Goal: Navigation & Orientation: Find specific page/section

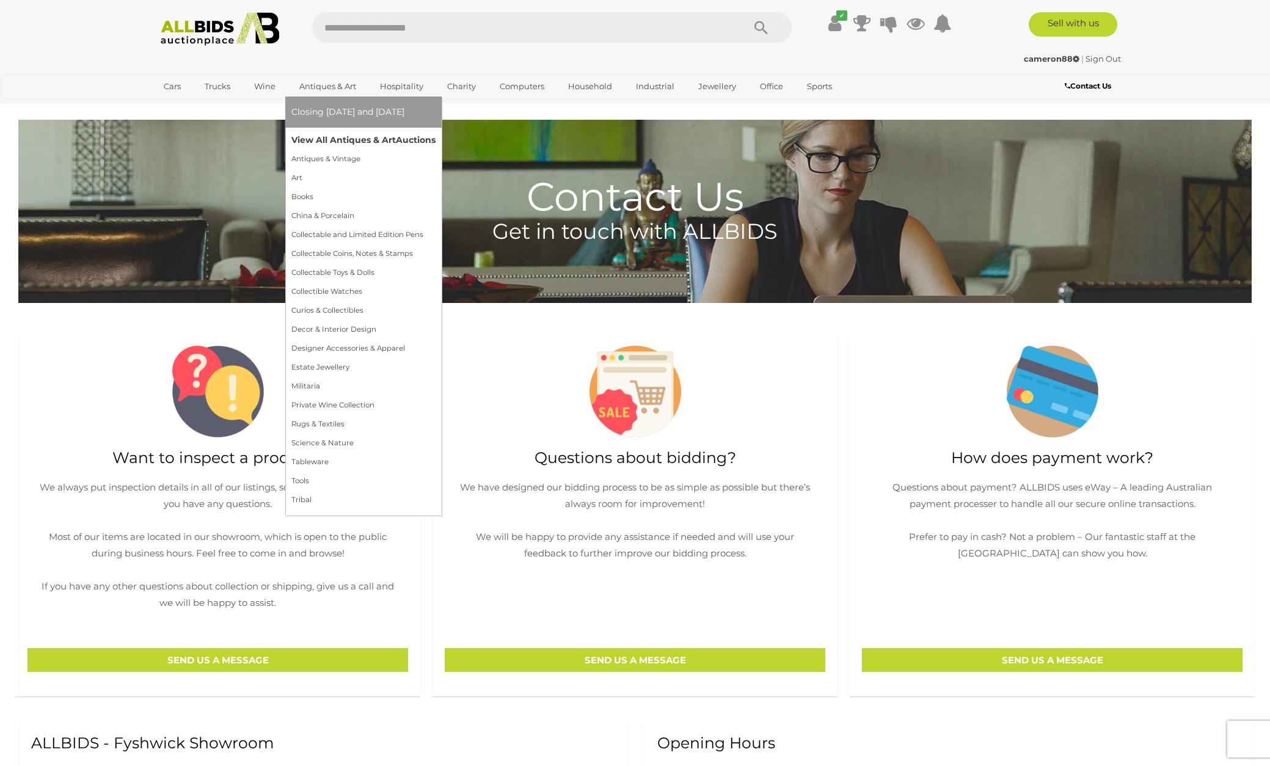
click at [315, 141] on link "View All Antiques & Art Auctions" at bounding box center [363, 140] width 144 height 19
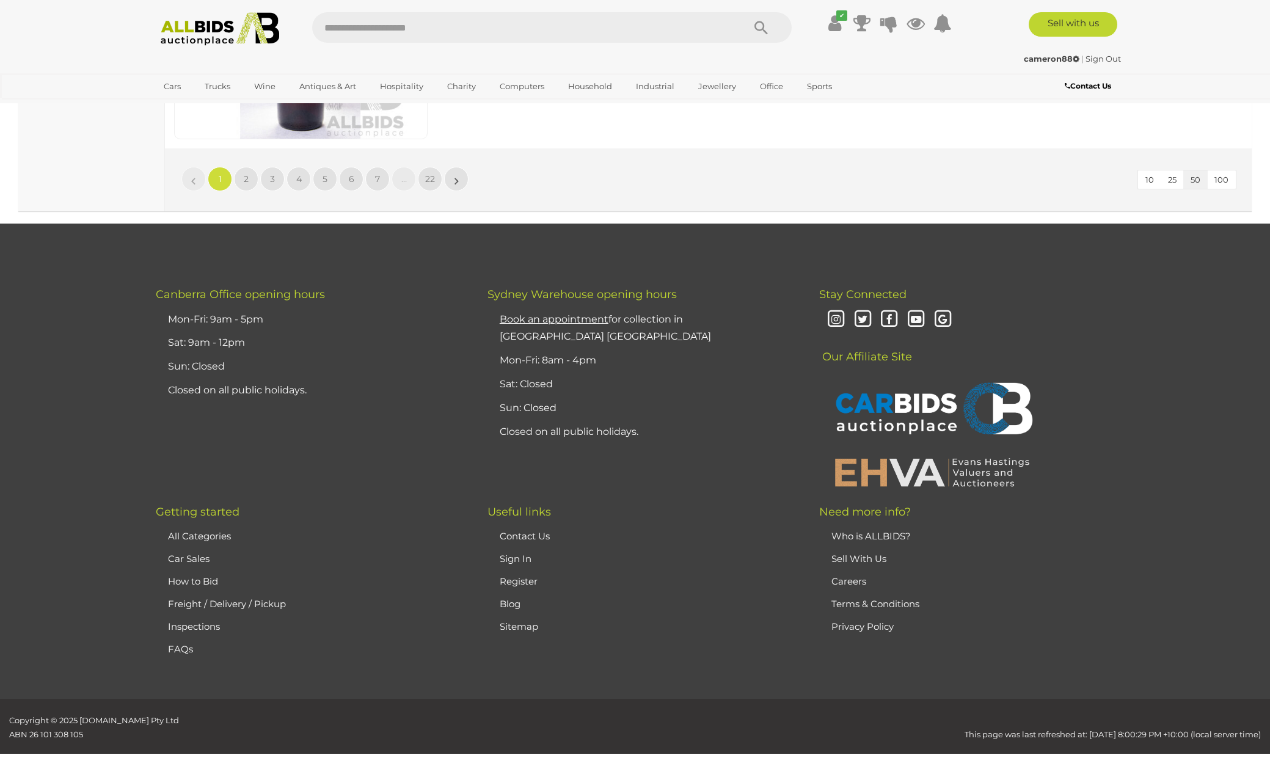
scroll to position [11960, 0]
click at [247, 174] on span "2" at bounding box center [246, 179] width 5 height 11
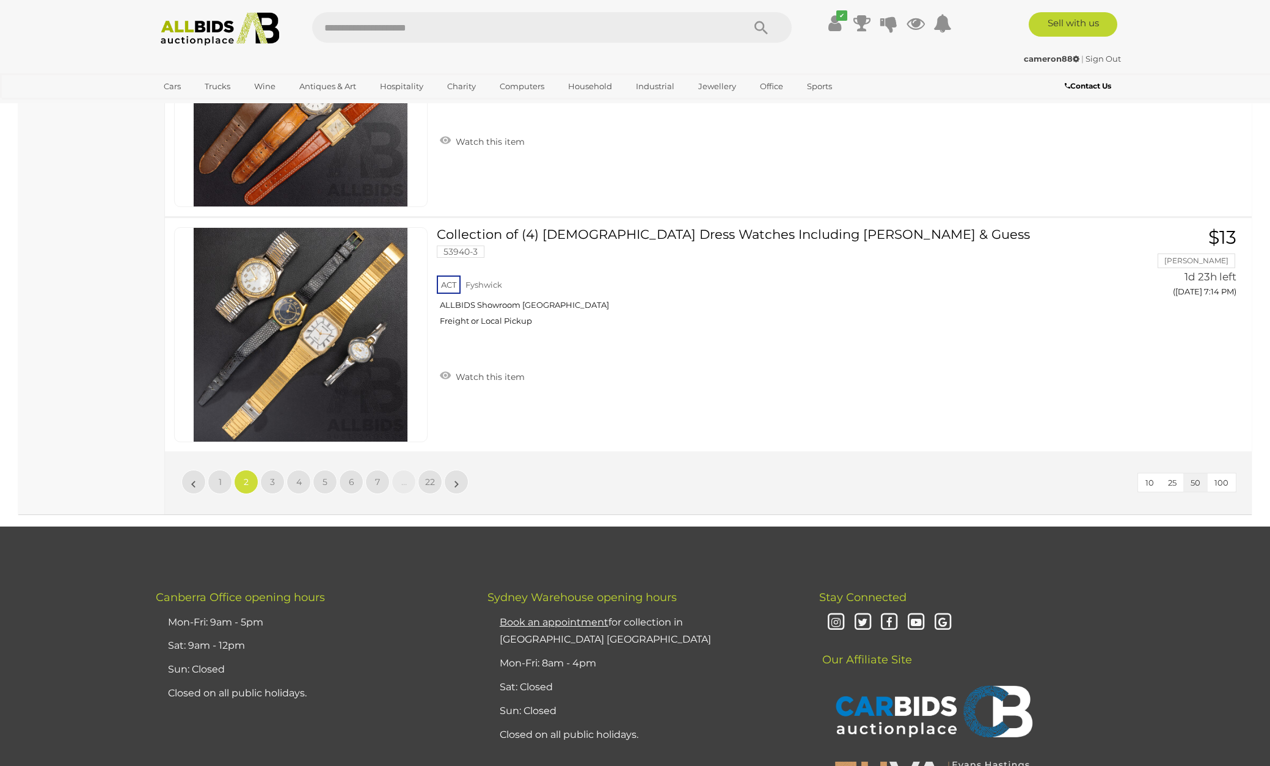
scroll to position [11658, 0]
click at [270, 476] on span "3" at bounding box center [272, 481] width 5 height 11
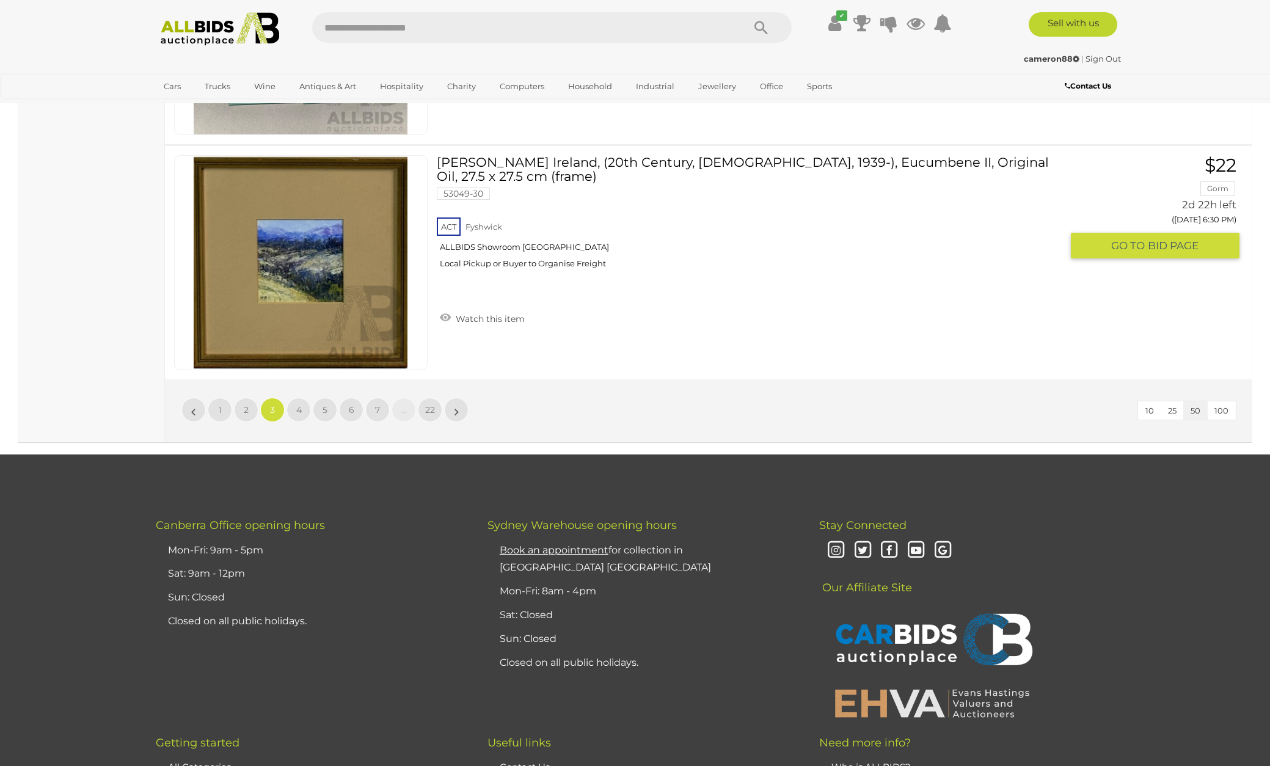
scroll to position [11733, 0]
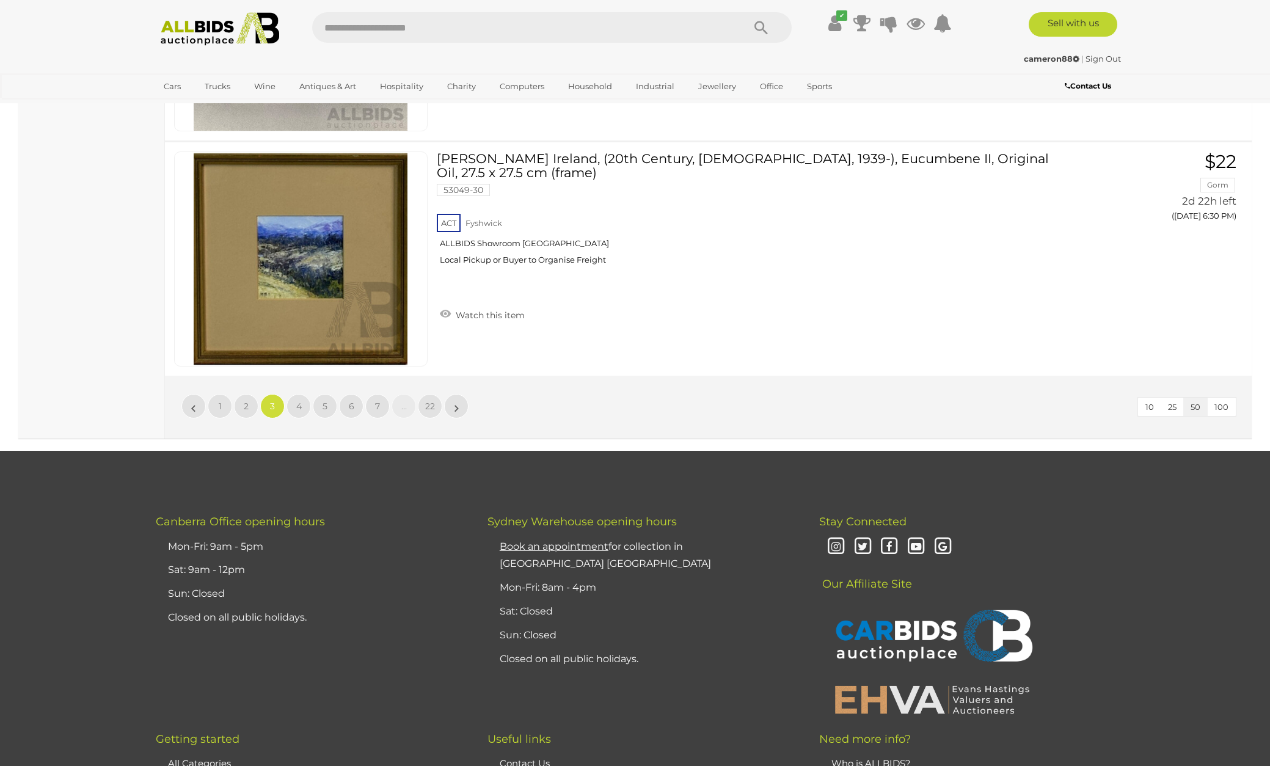
click at [298, 401] on span "4" at bounding box center [298, 406] width 5 height 11
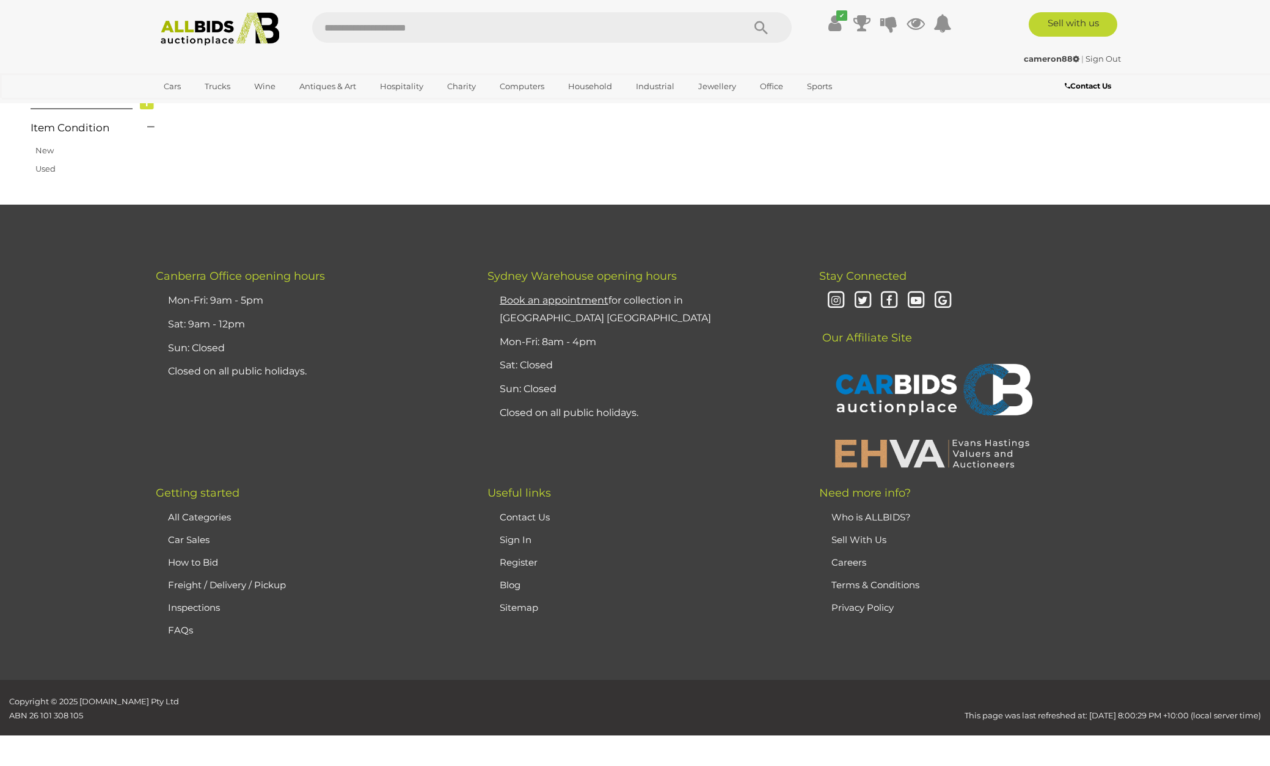
scroll to position [208, 0]
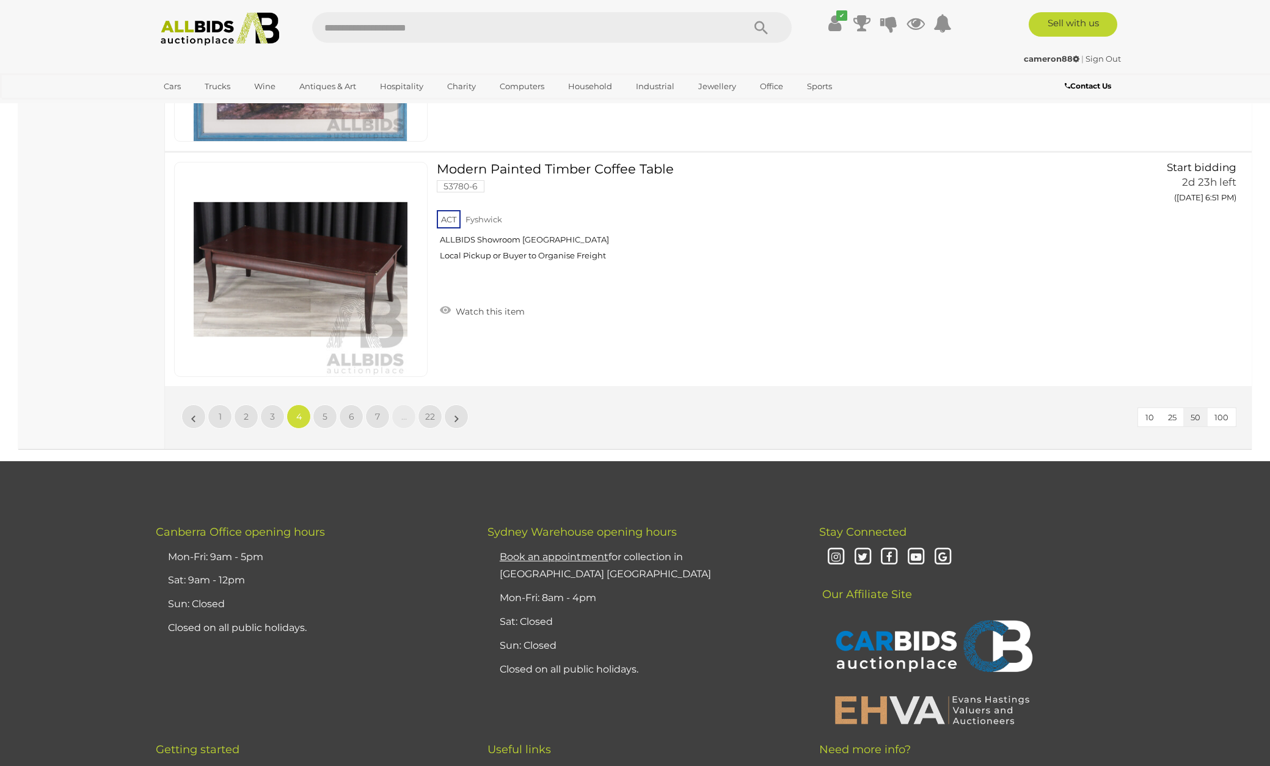
scroll to position [11726, 0]
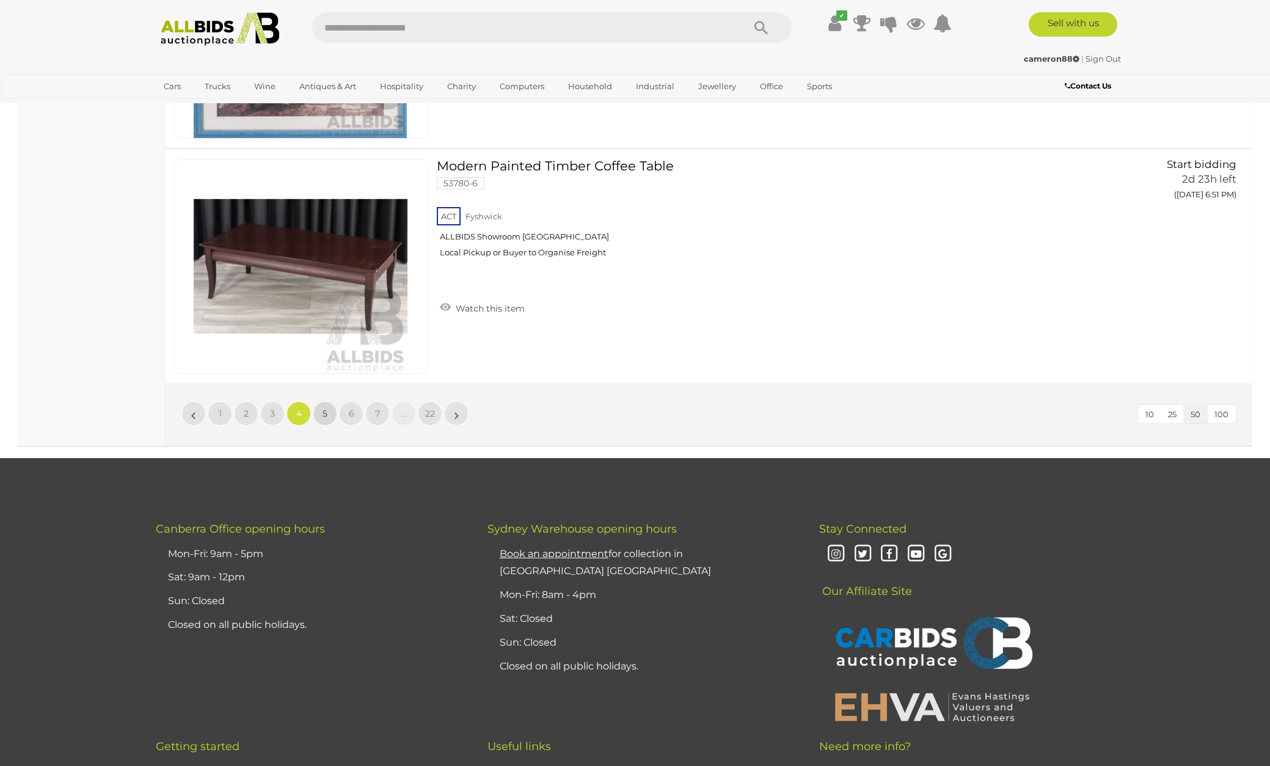
click at [325, 408] on span "5" at bounding box center [325, 413] width 5 height 11
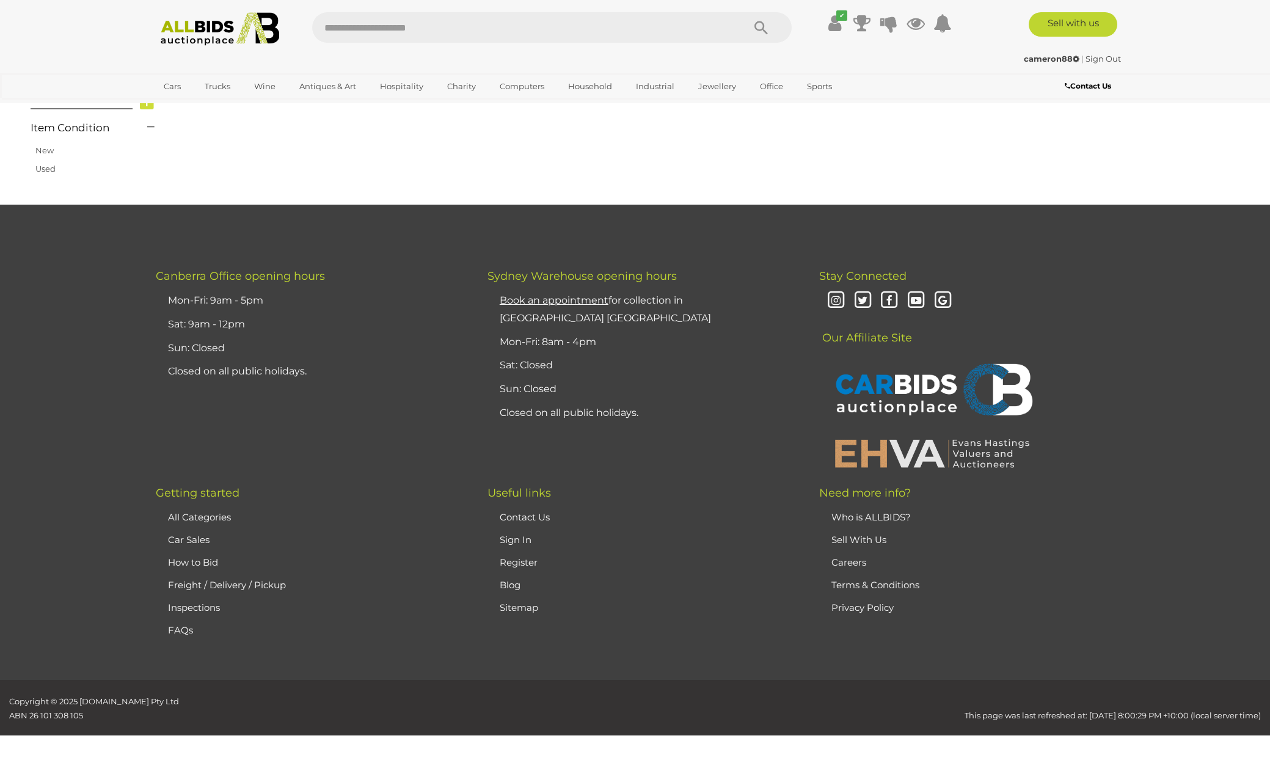
scroll to position [208, 0]
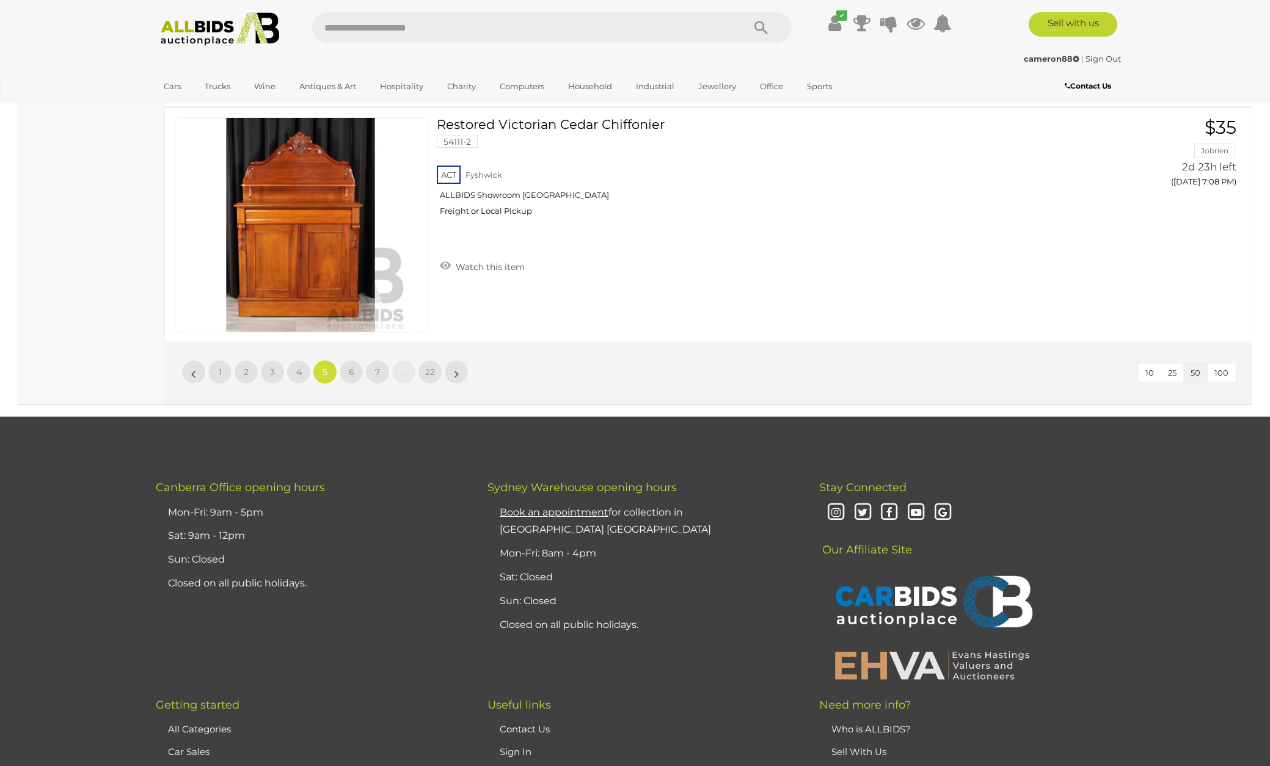
scroll to position [11770, 0]
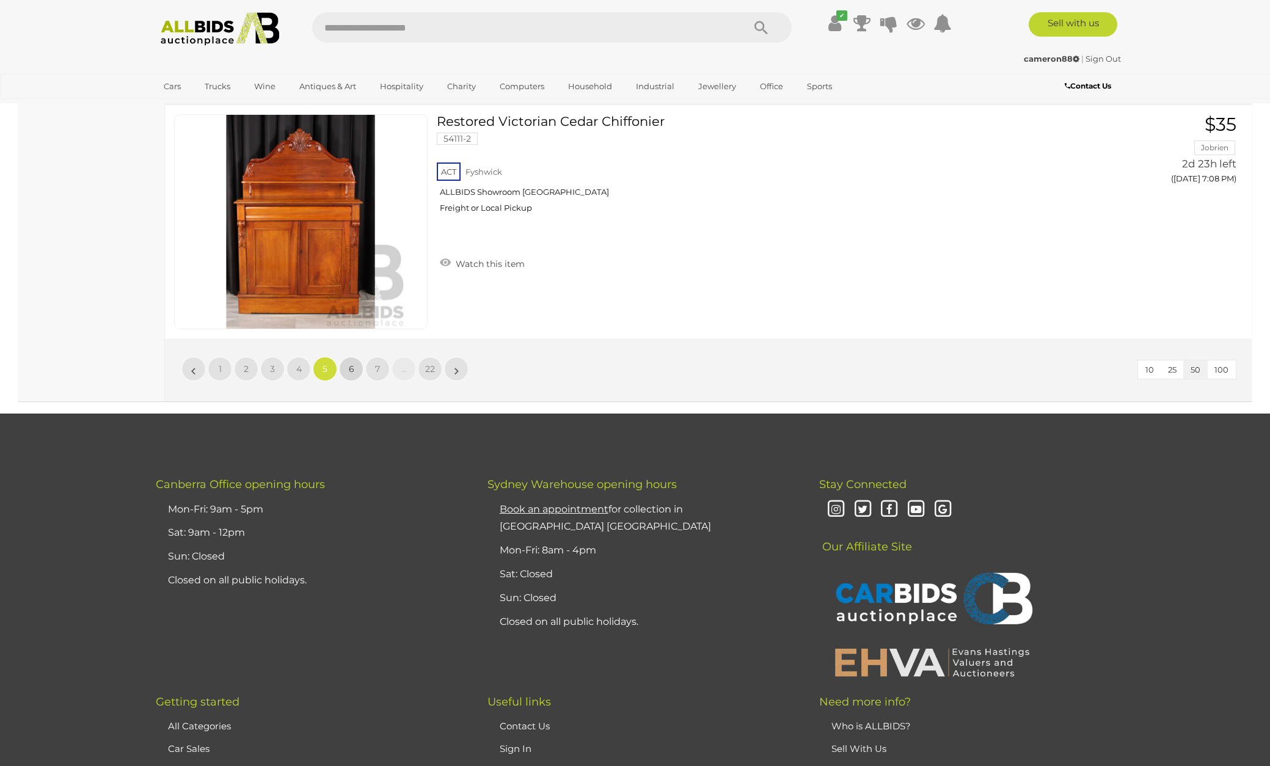
click at [358, 357] on link "6" at bounding box center [351, 369] width 24 height 24
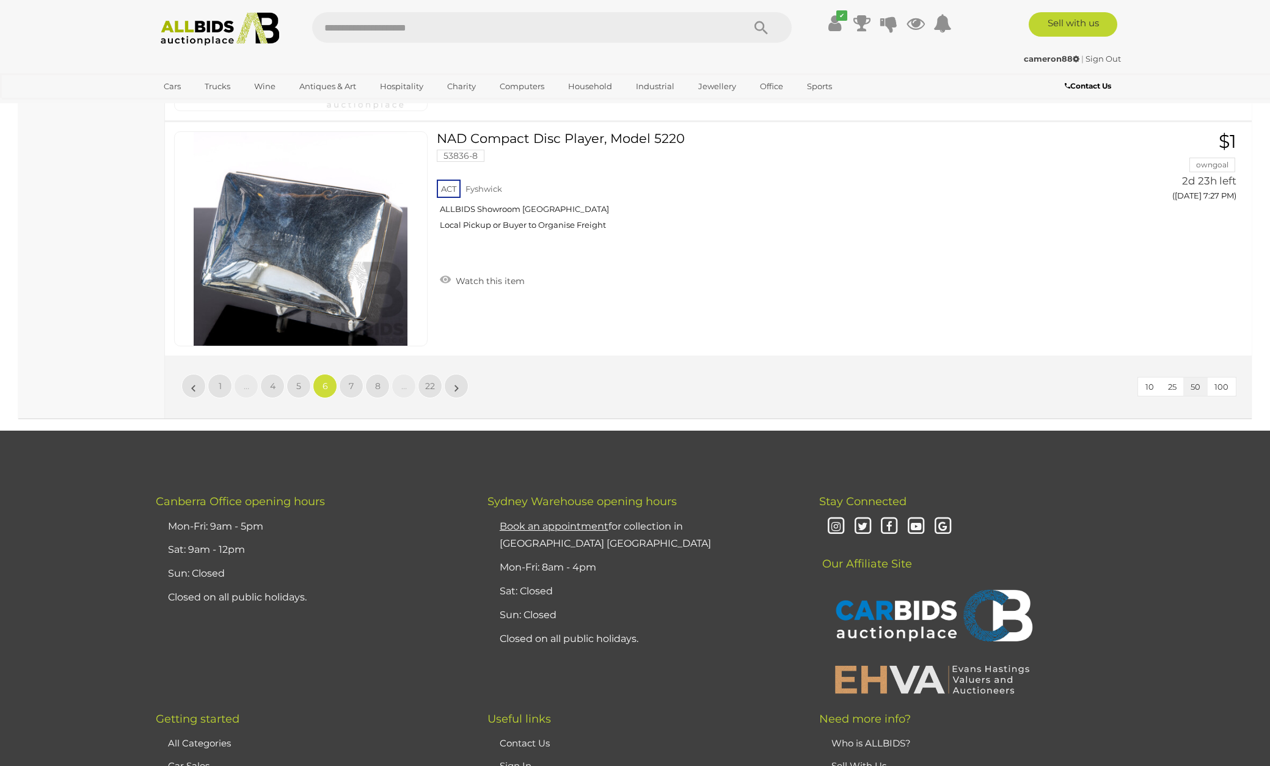
scroll to position [11758, 0]
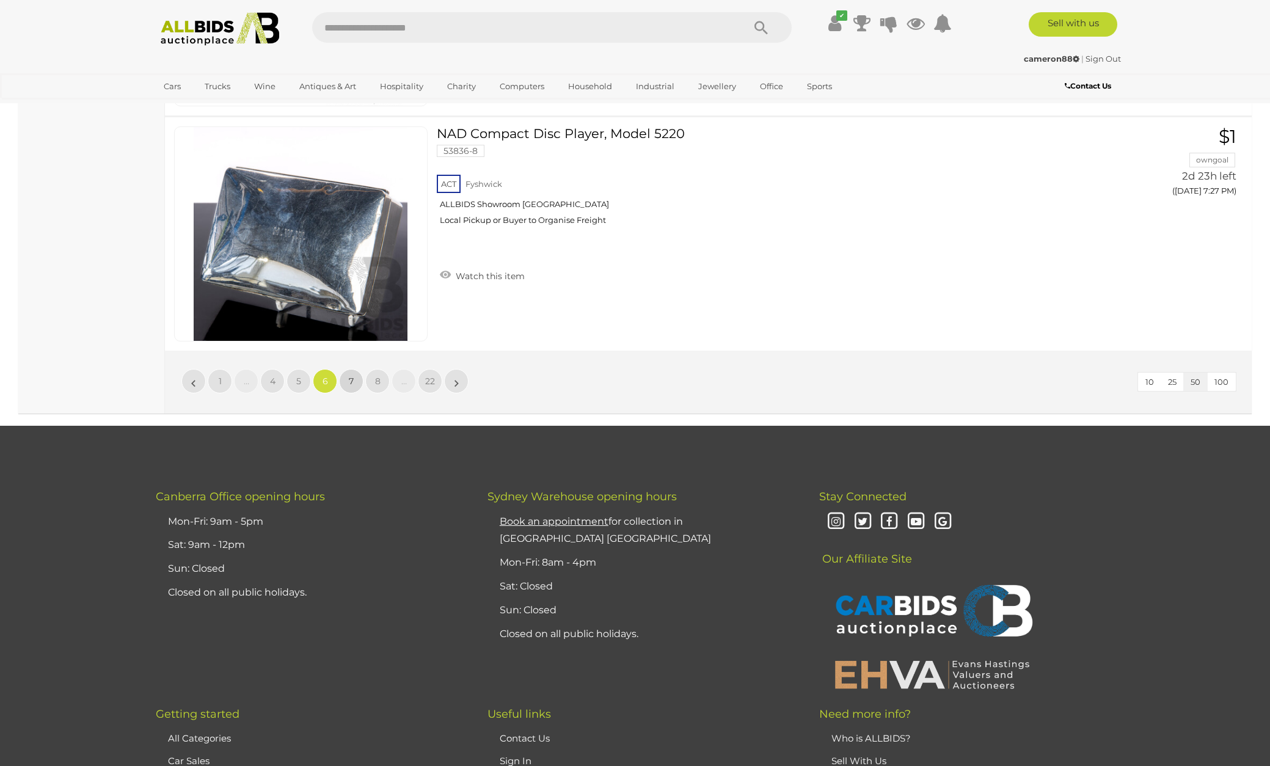
click at [353, 376] on span "7" at bounding box center [351, 381] width 5 height 11
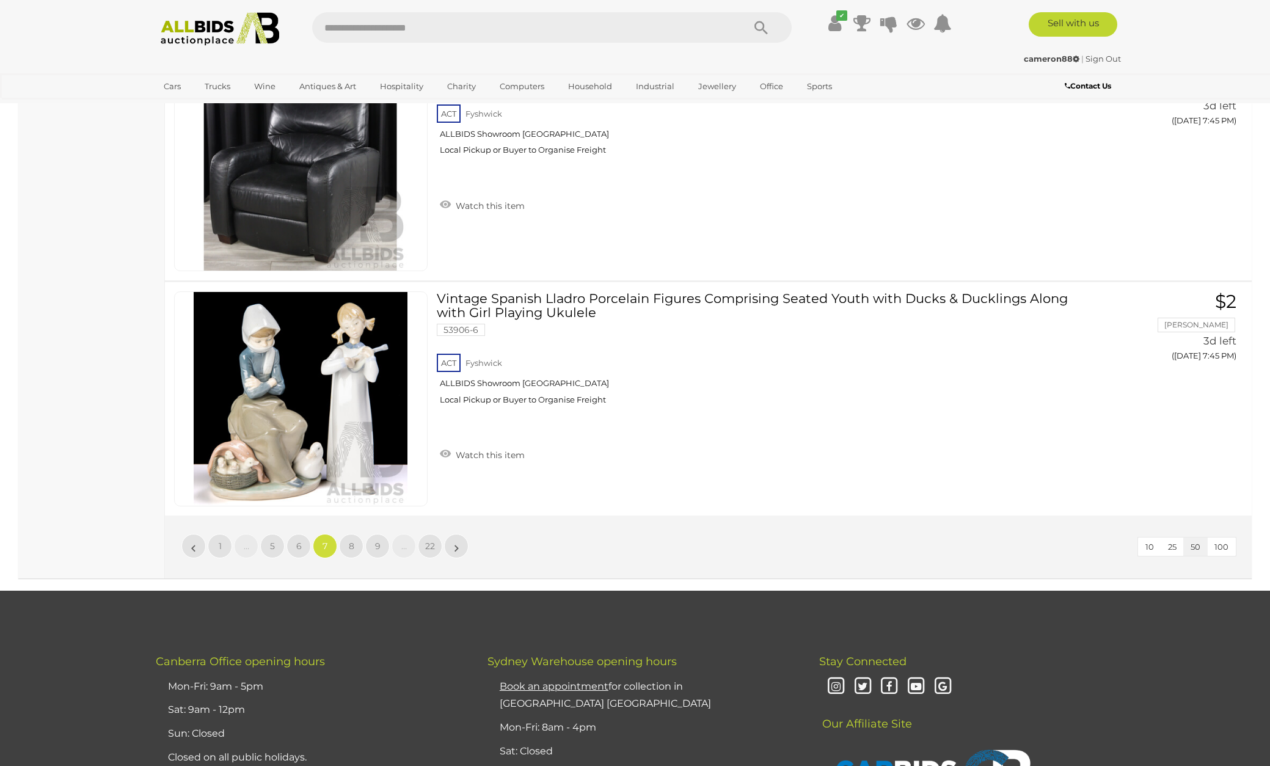
scroll to position [11597, 0]
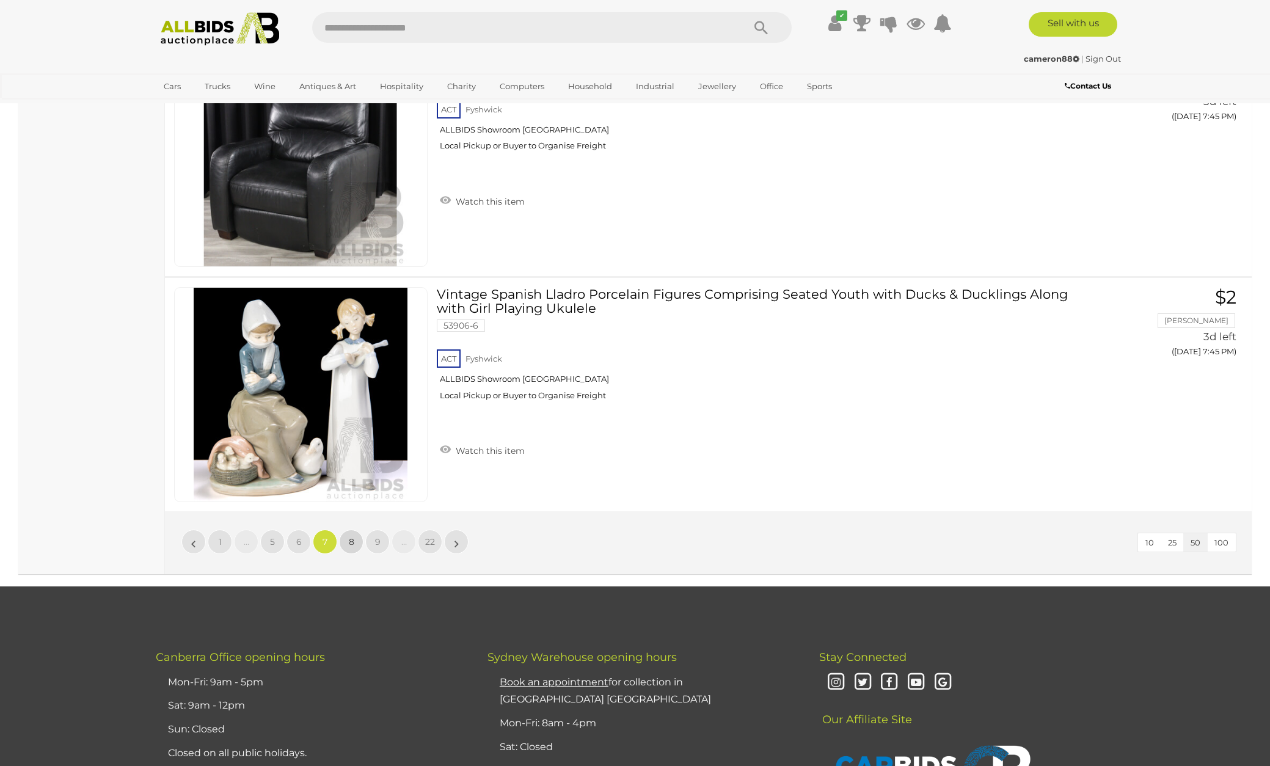
click at [352, 536] on span "8" at bounding box center [351, 541] width 5 height 11
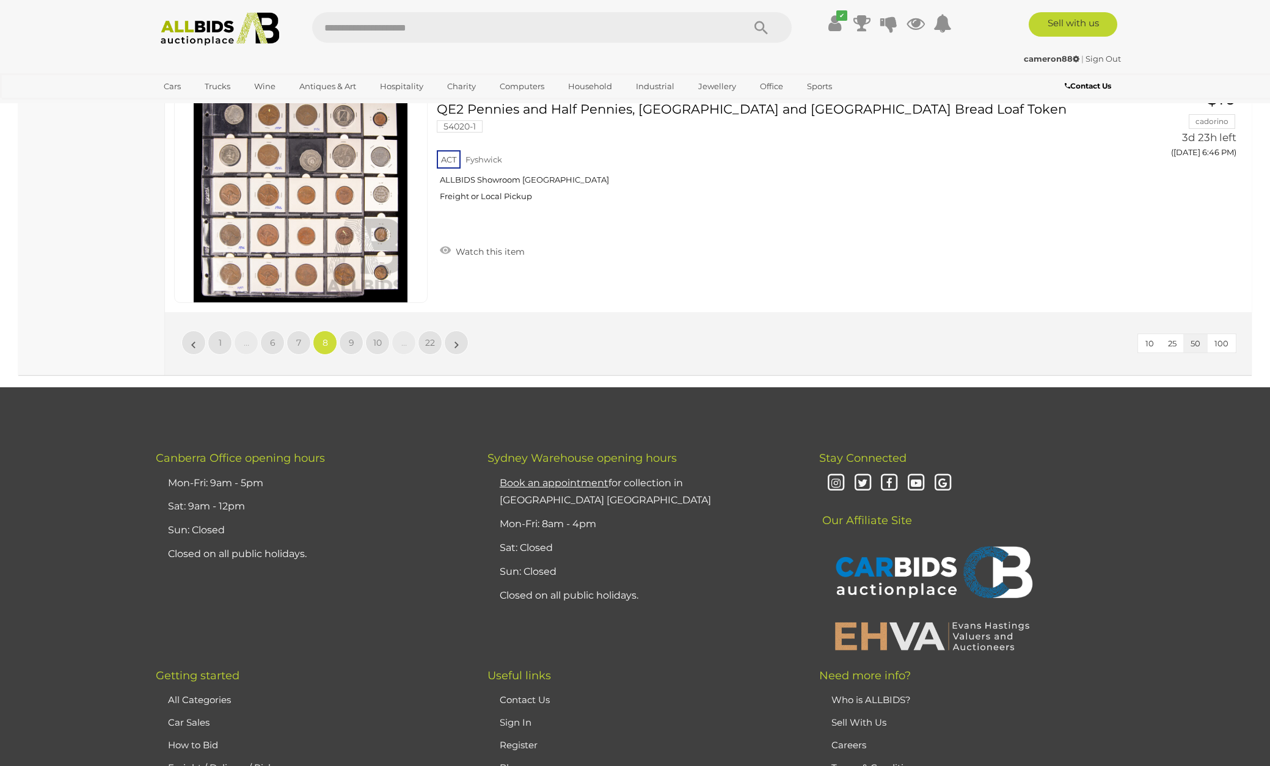
scroll to position [11799, 0]
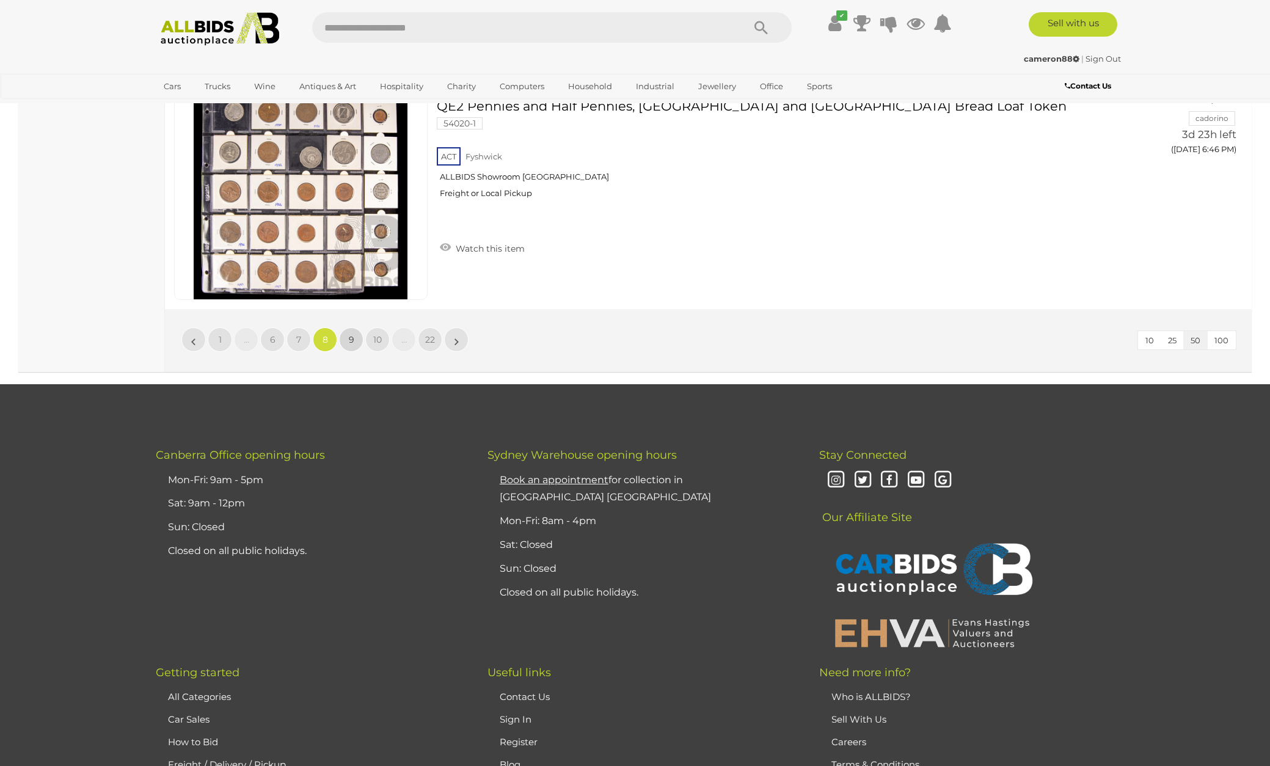
click at [349, 334] on span "9" at bounding box center [351, 339] width 5 height 11
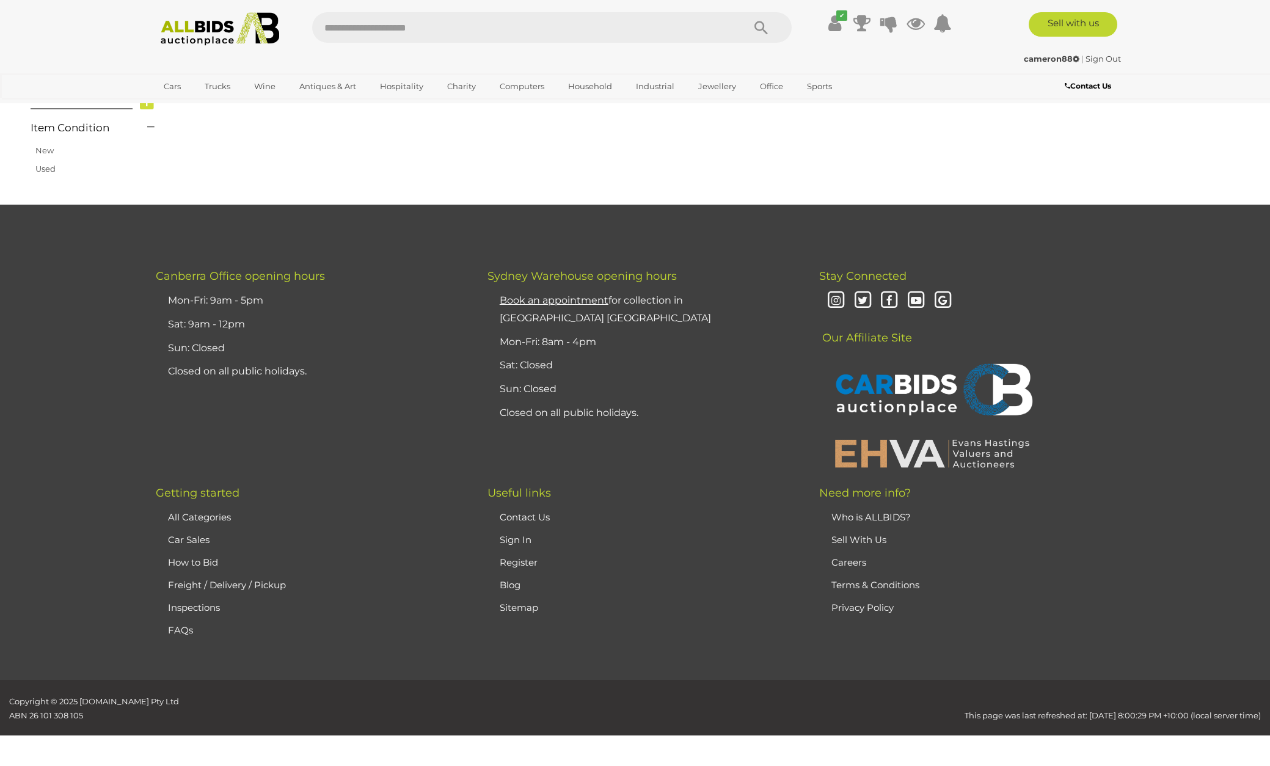
scroll to position [208, 0]
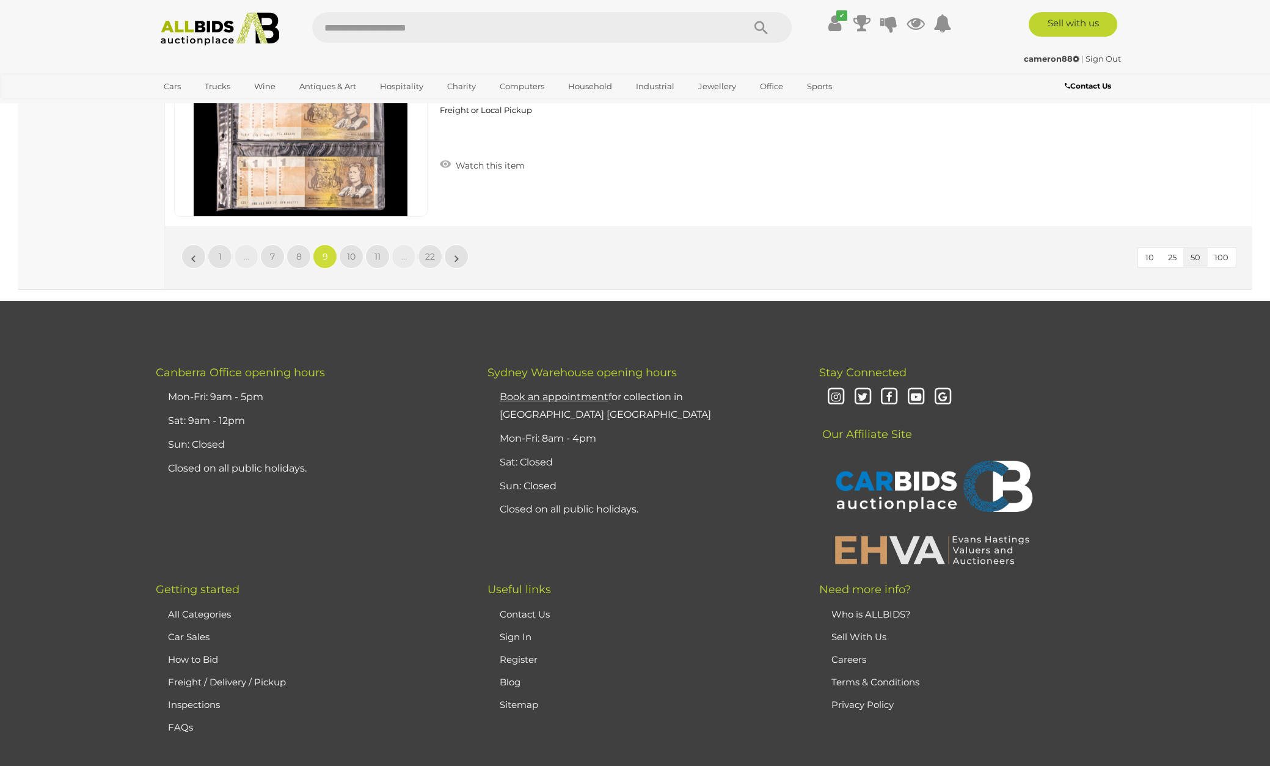
scroll to position [11897, 0]
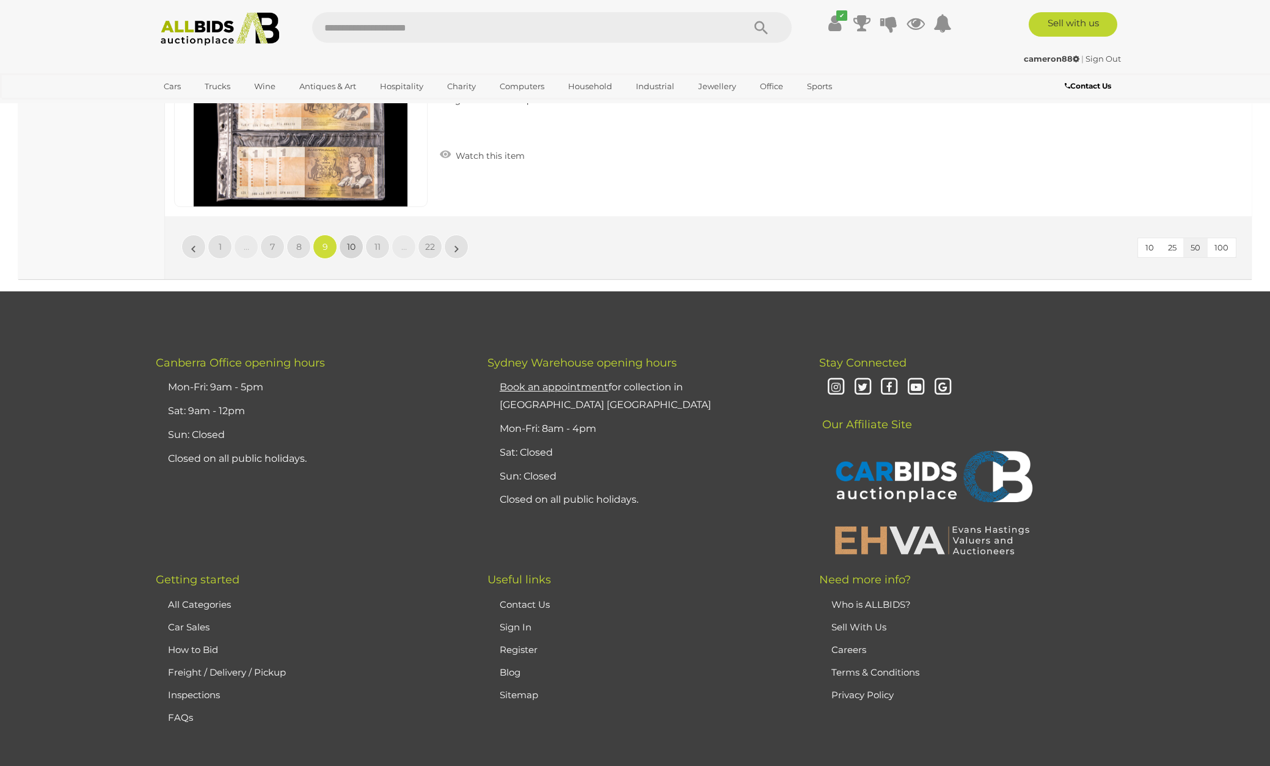
click at [354, 241] on span "10" at bounding box center [351, 246] width 9 height 11
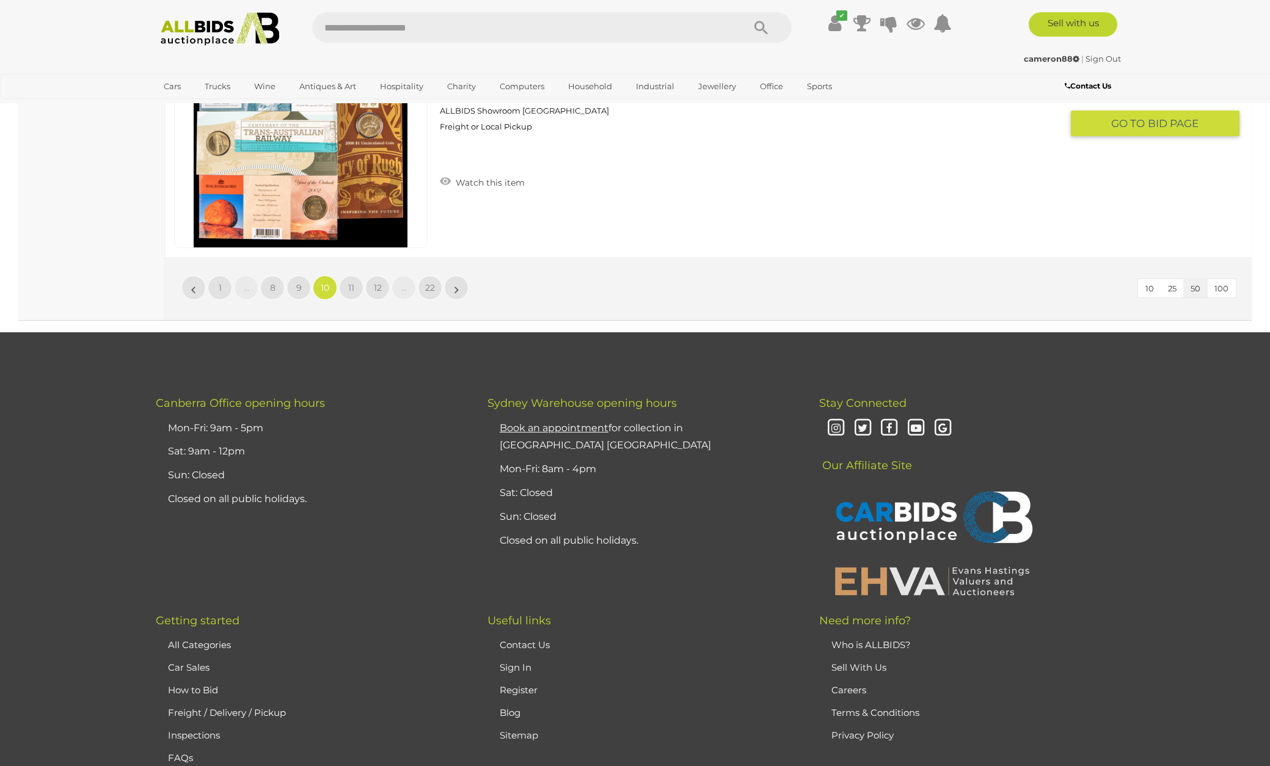
scroll to position [11853, 0]
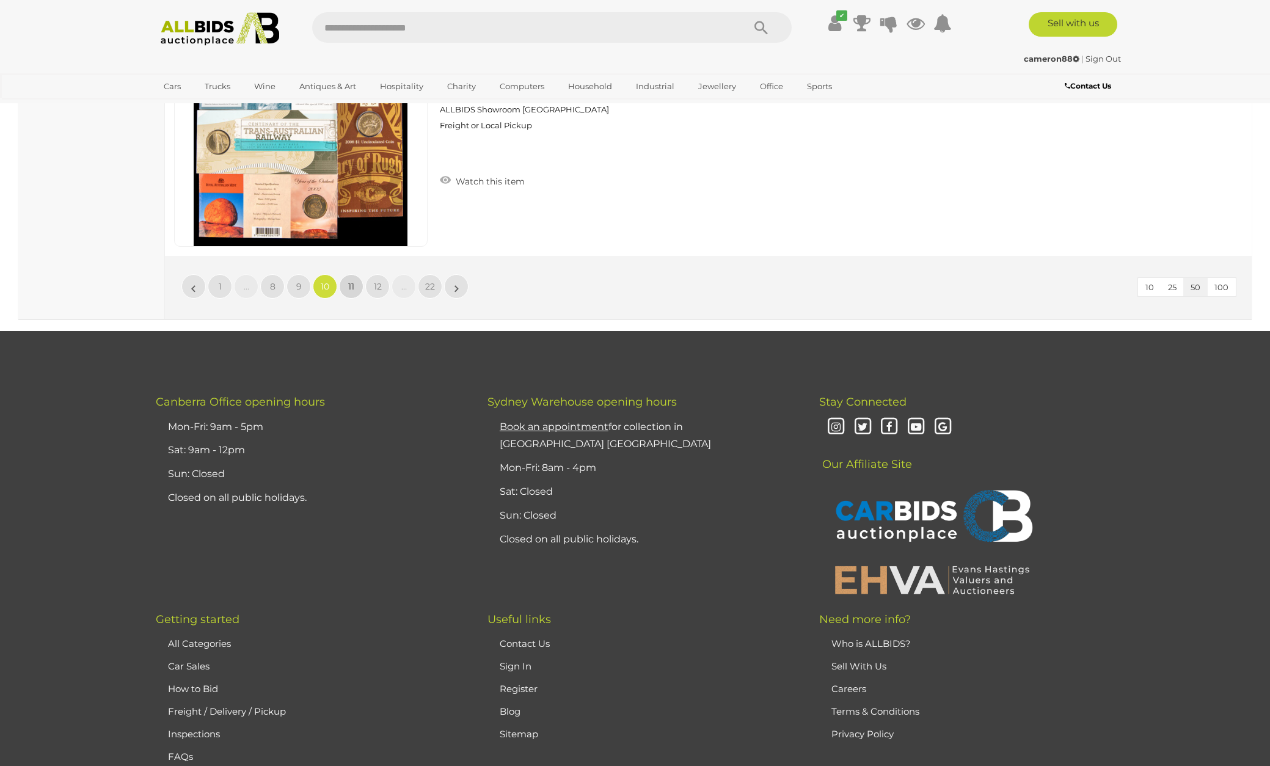
click at [350, 281] on span "11" at bounding box center [351, 286] width 6 height 11
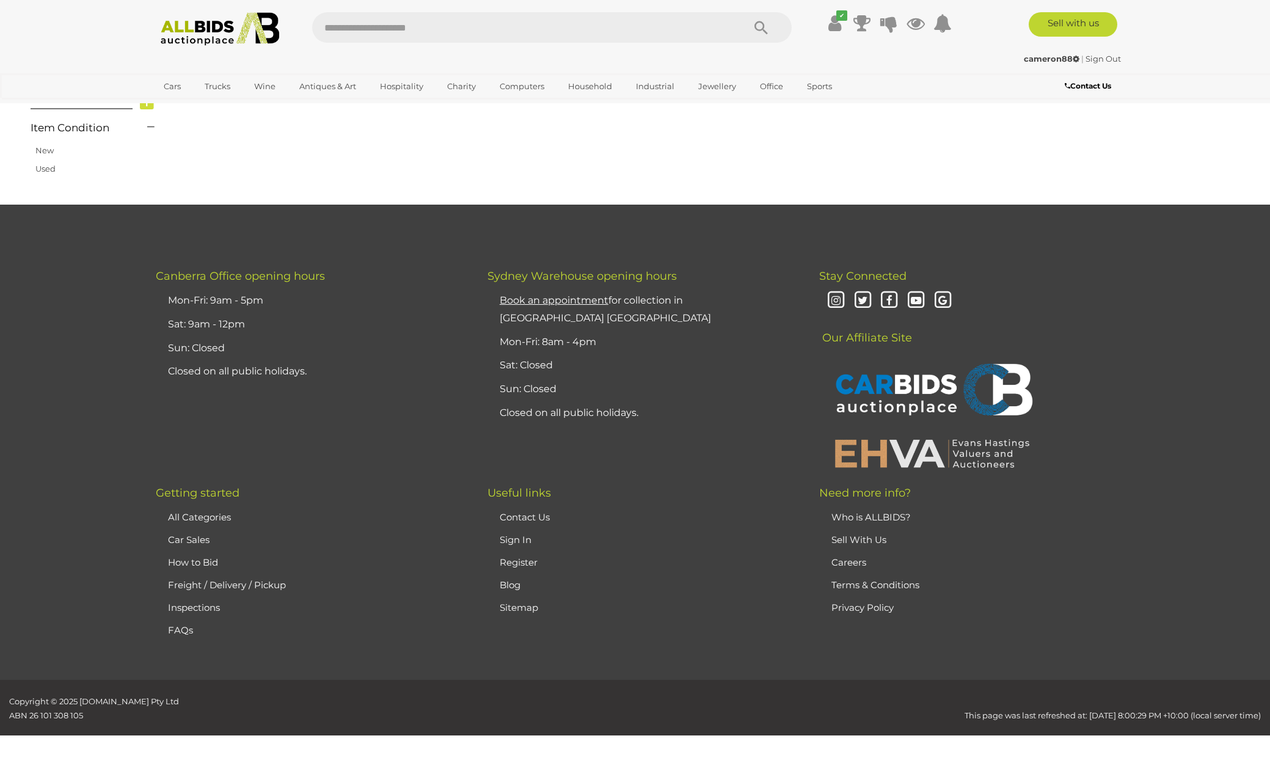
scroll to position [208, 0]
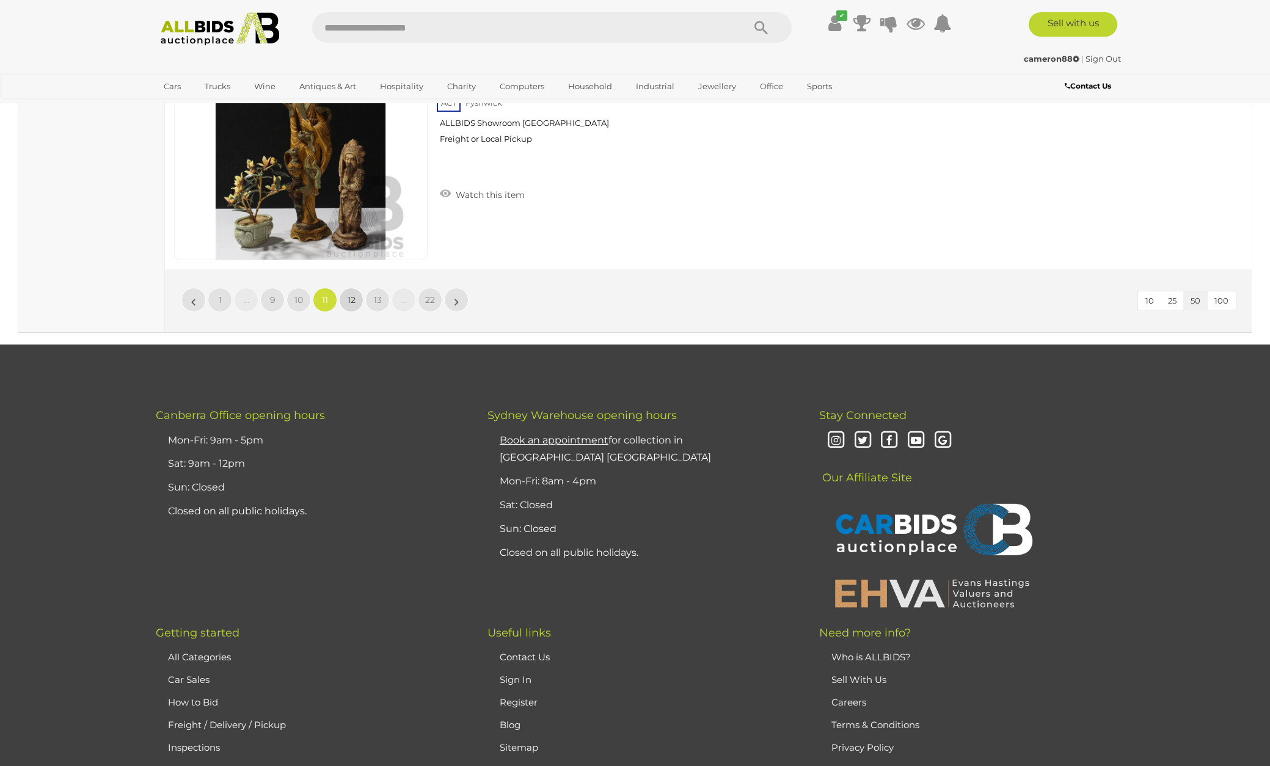
scroll to position [11857, 0]
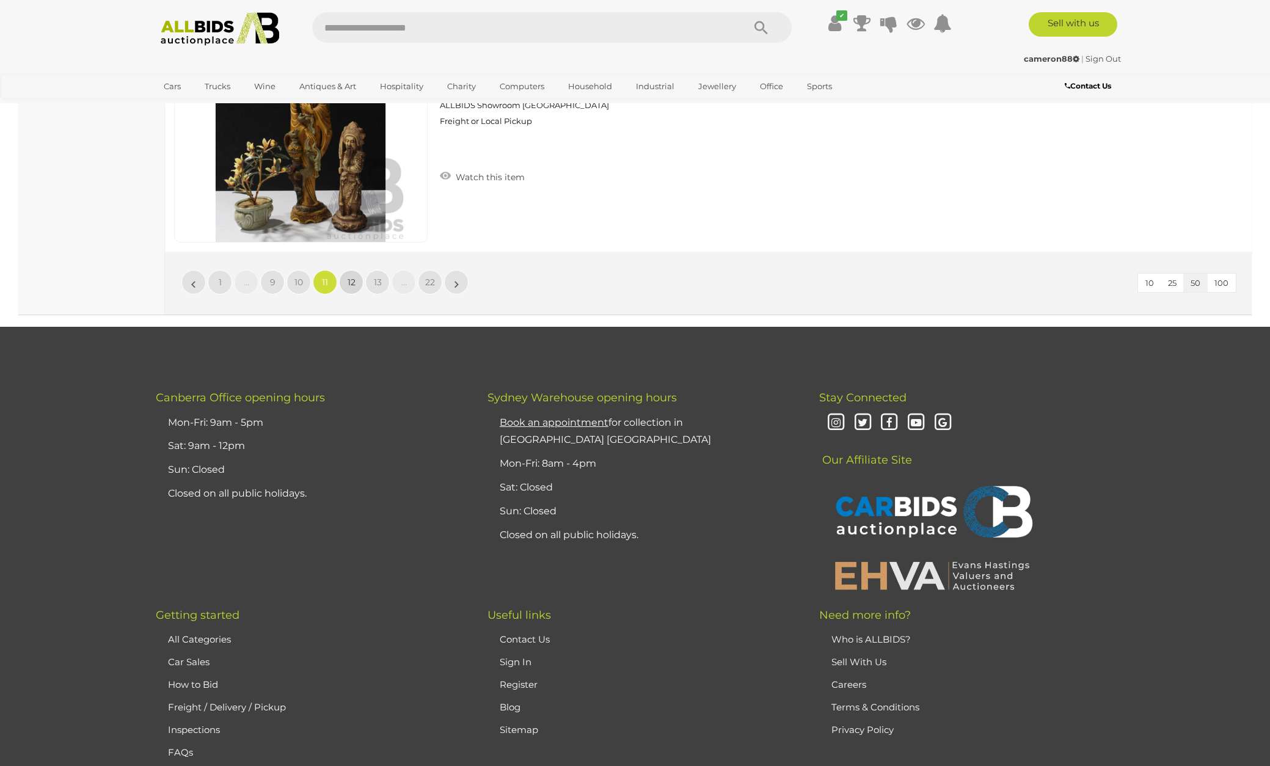
click at [353, 277] on span "12" at bounding box center [352, 282] width 8 height 11
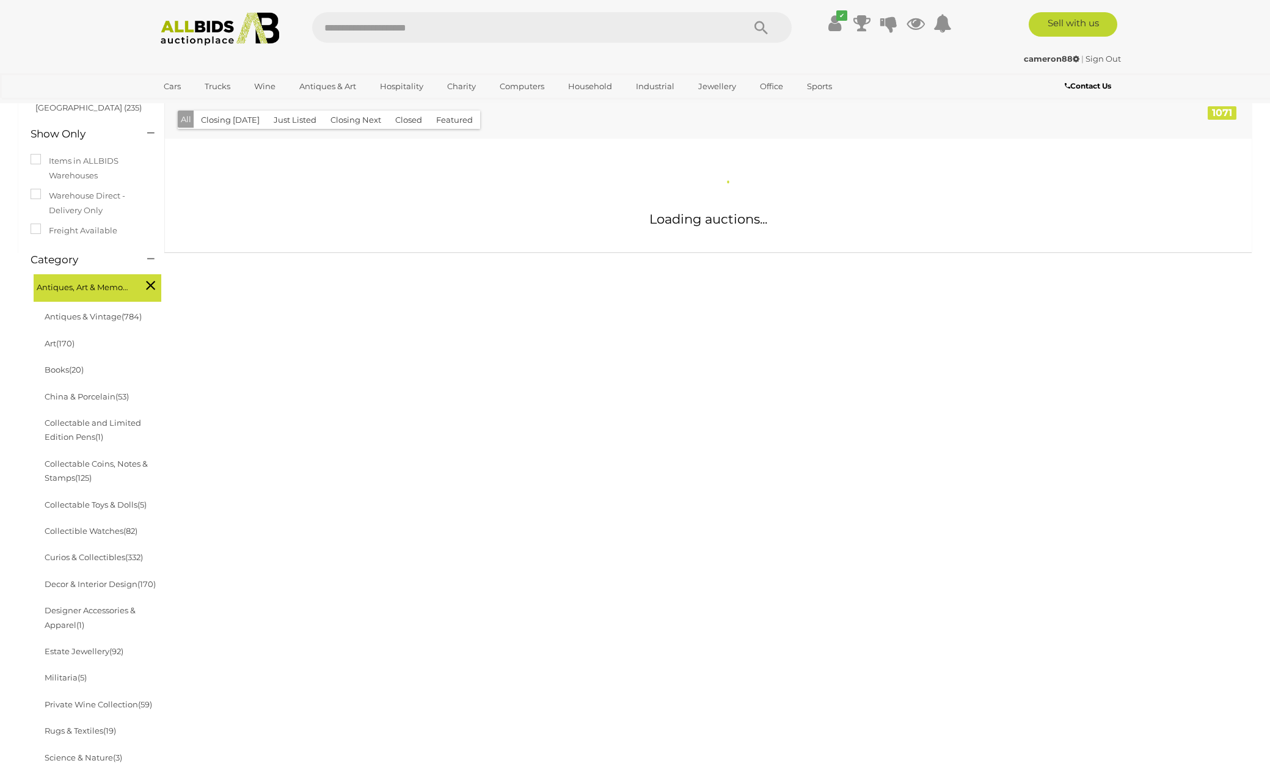
scroll to position [207, 0]
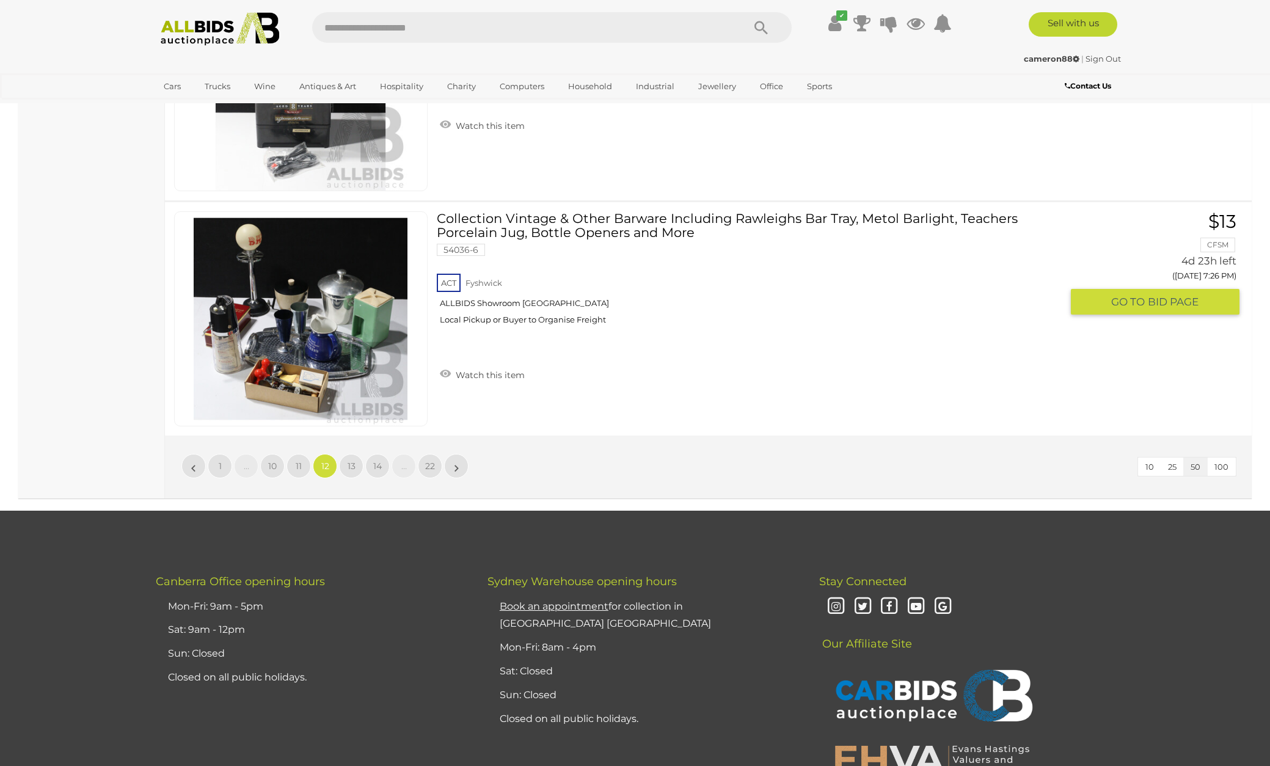
scroll to position [11700, 0]
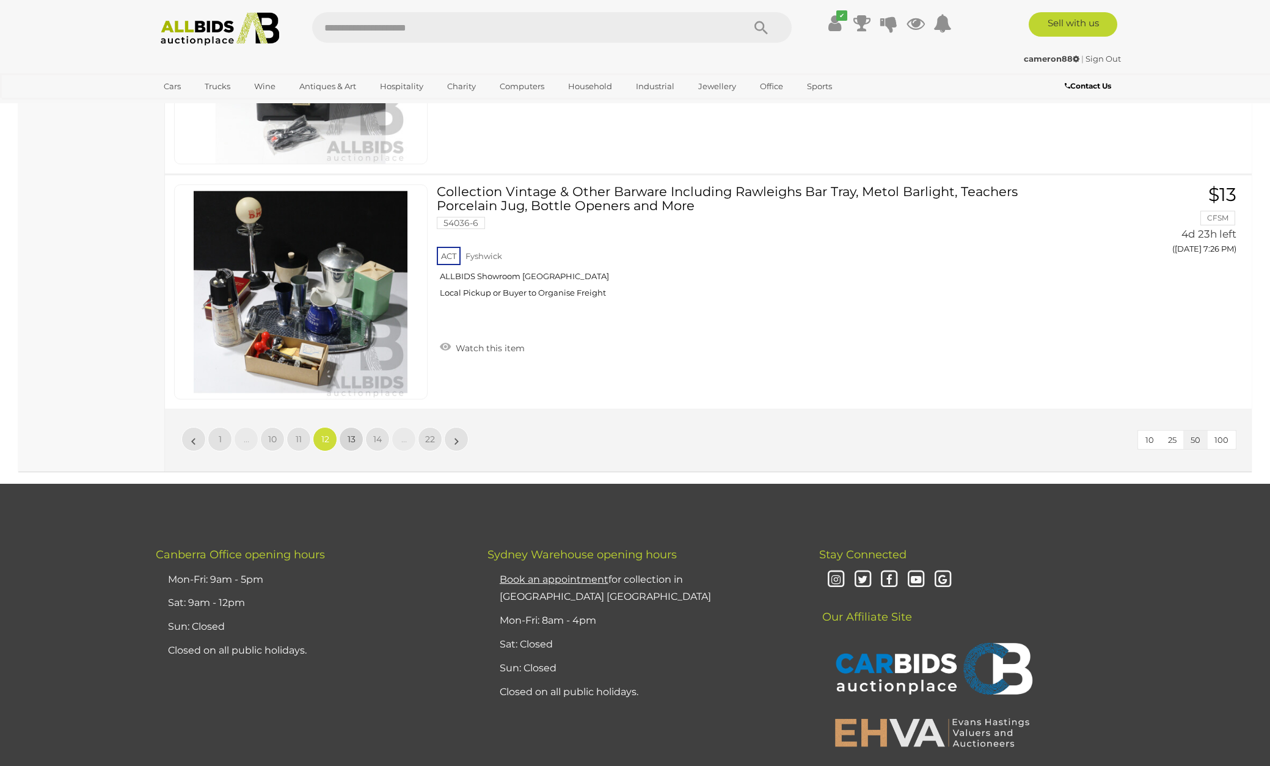
click at [352, 434] on span "13" at bounding box center [352, 439] width 8 height 11
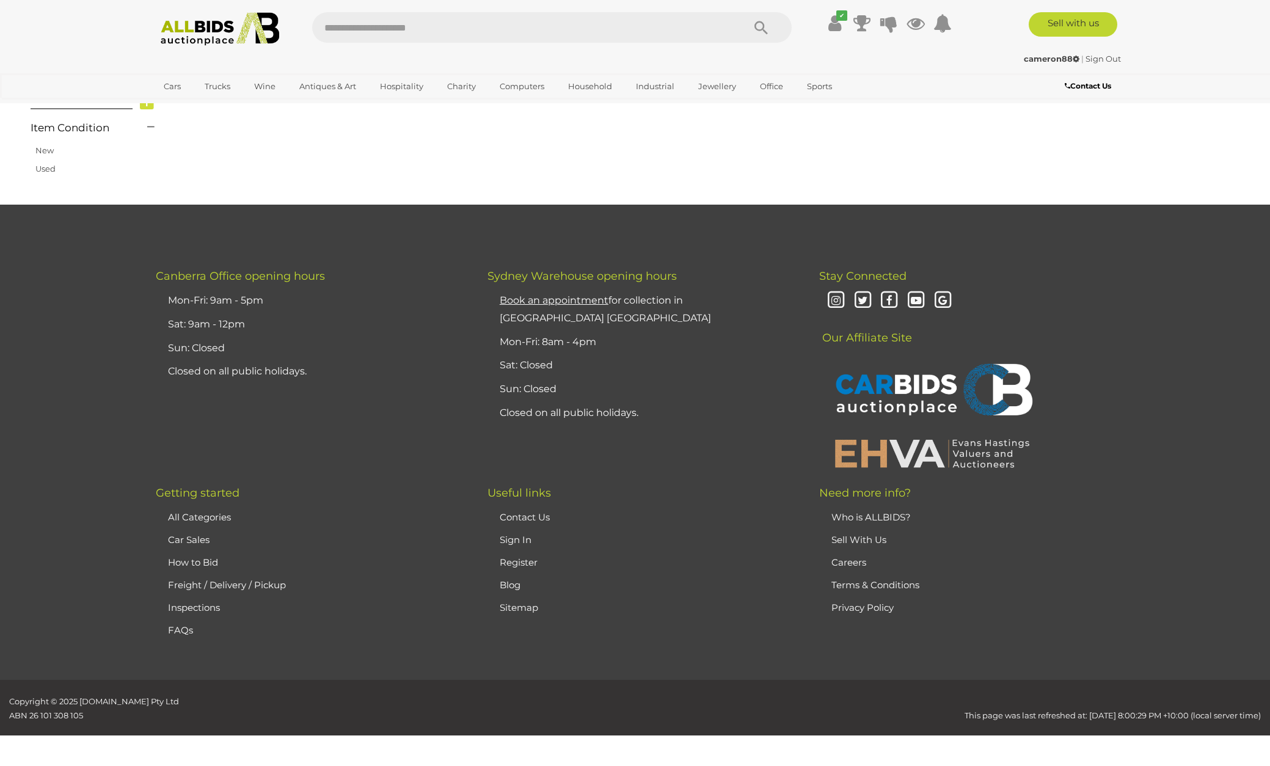
scroll to position [208, 0]
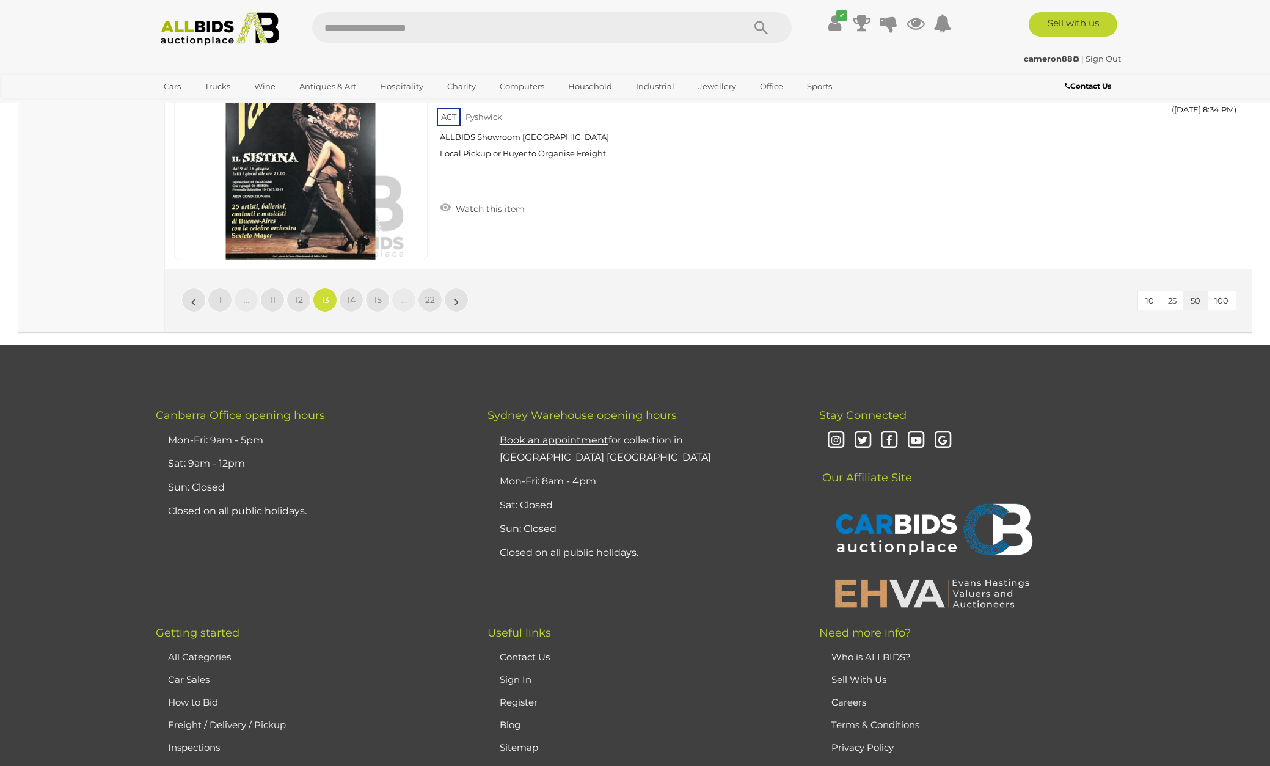
scroll to position [11844, 0]
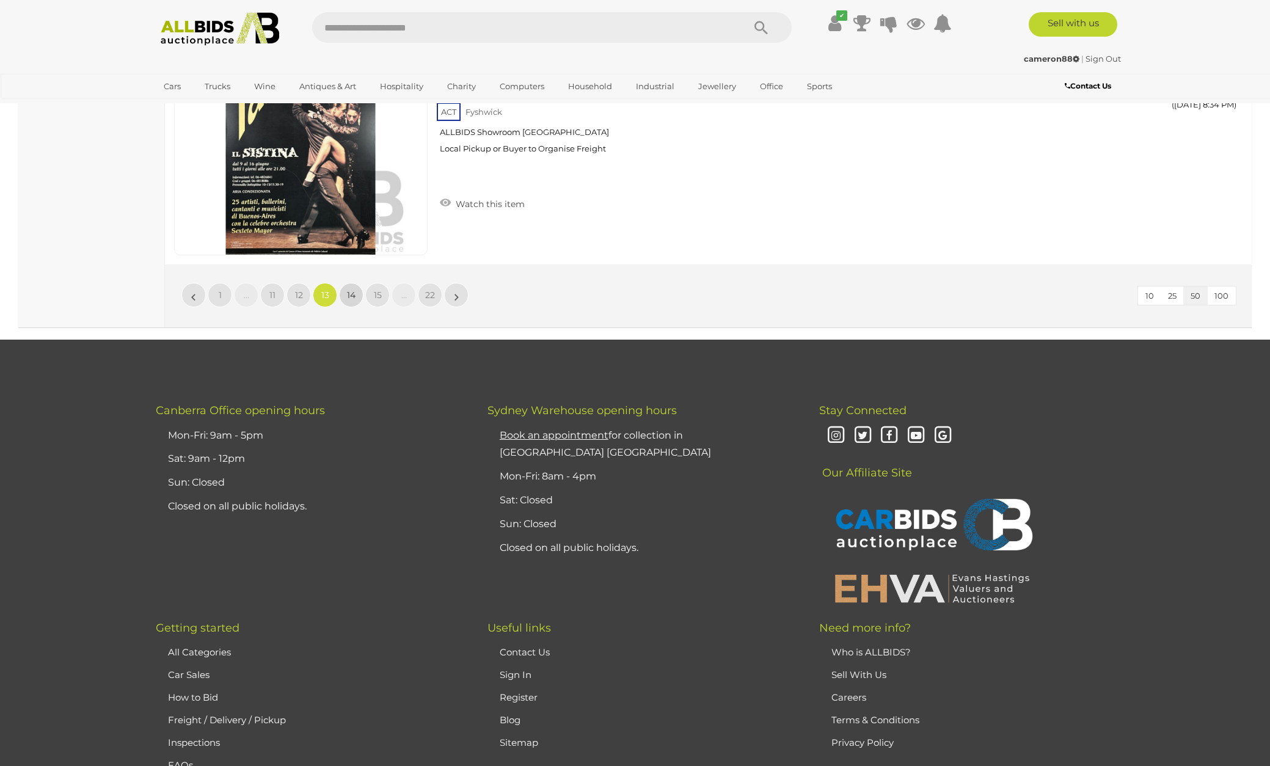
click at [353, 290] on span "14" at bounding box center [351, 295] width 9 height 11
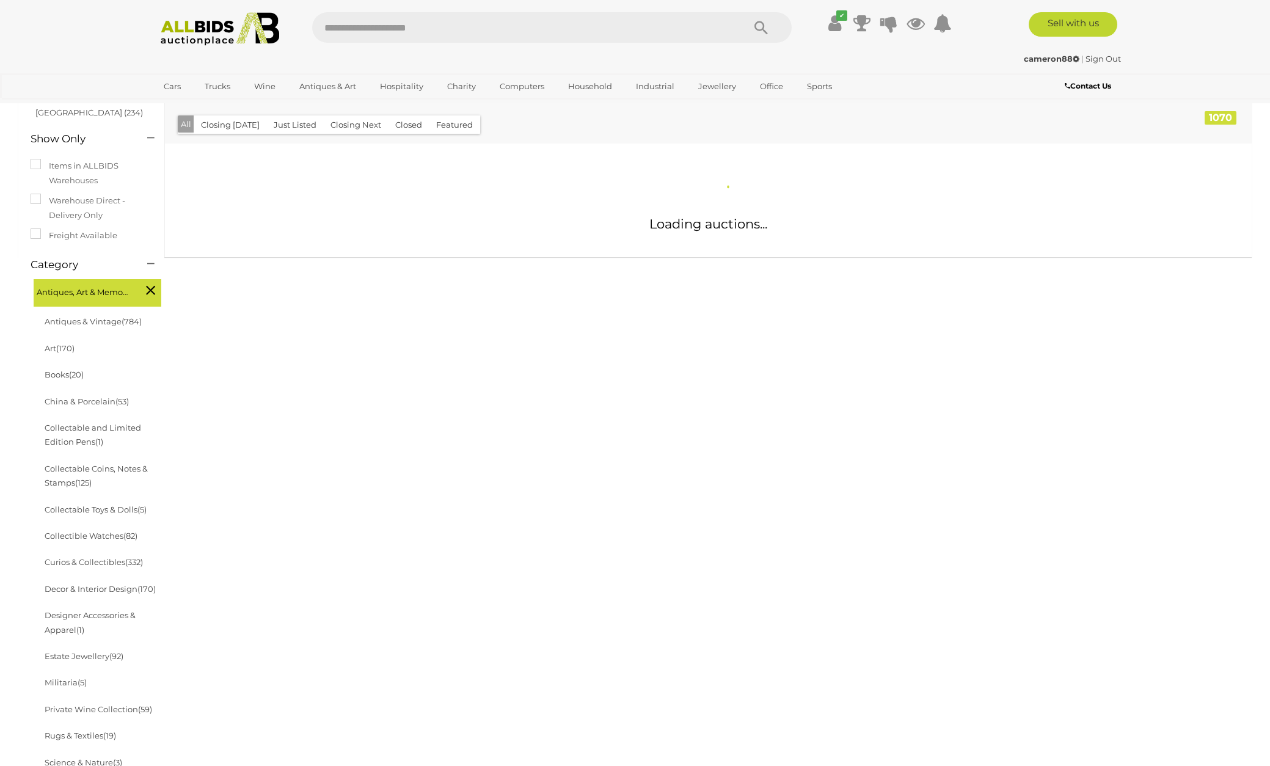
scroll to position [203, 0]
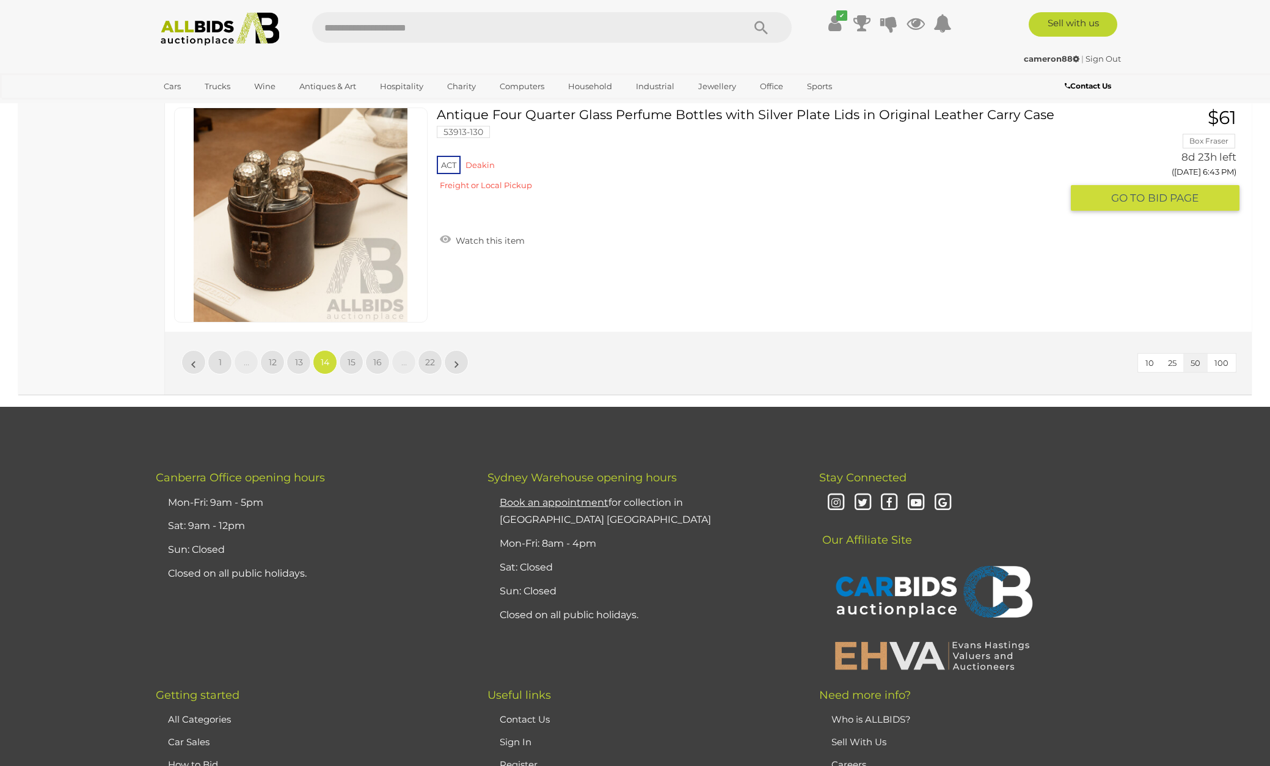
scroll to position [11782, 1]
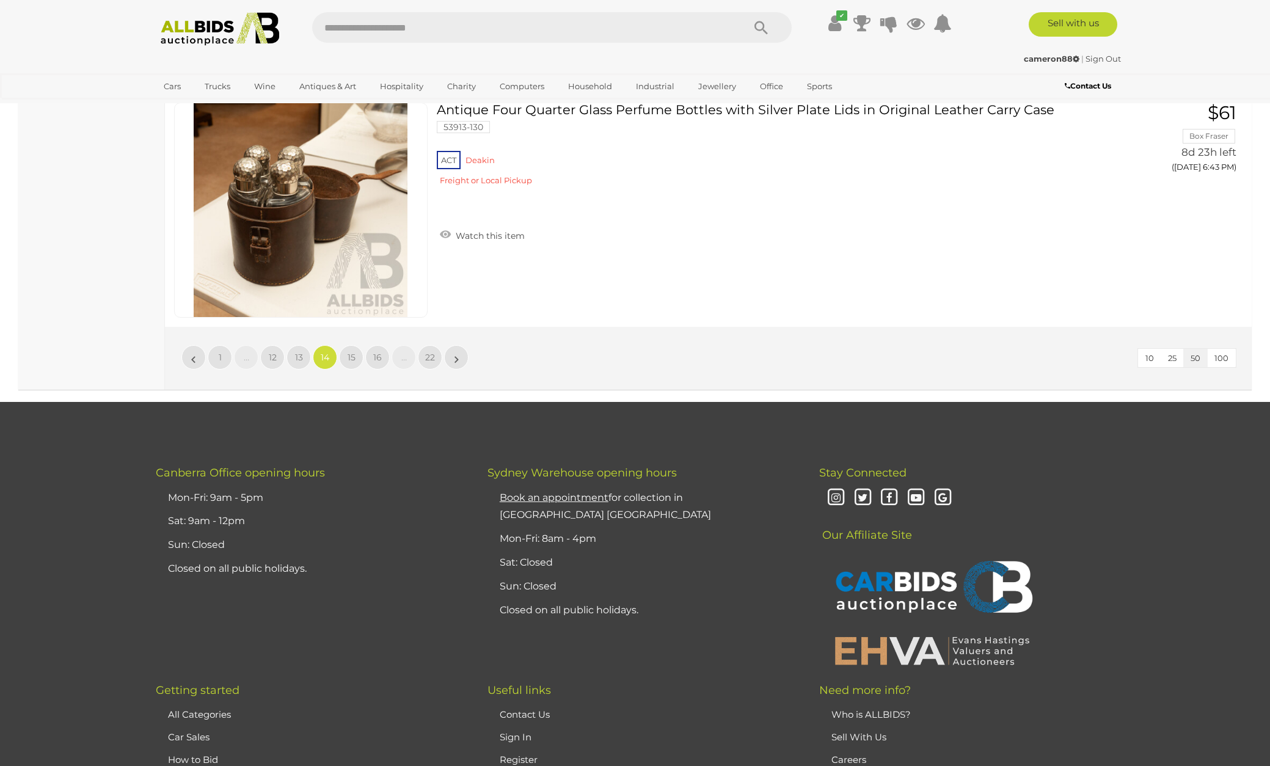
click at [350, 352] on span "15" at bounding box center [352, 357] width 8 height 11
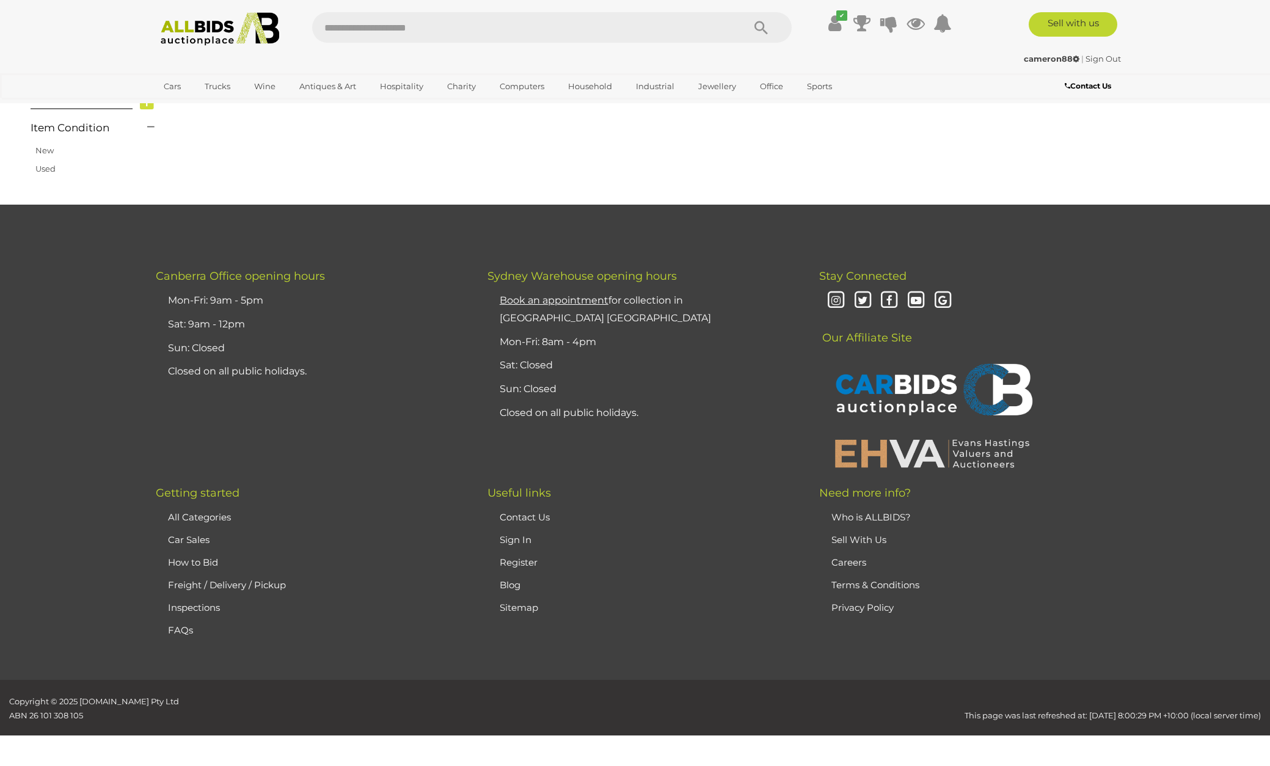
scroll to position [208, 0]
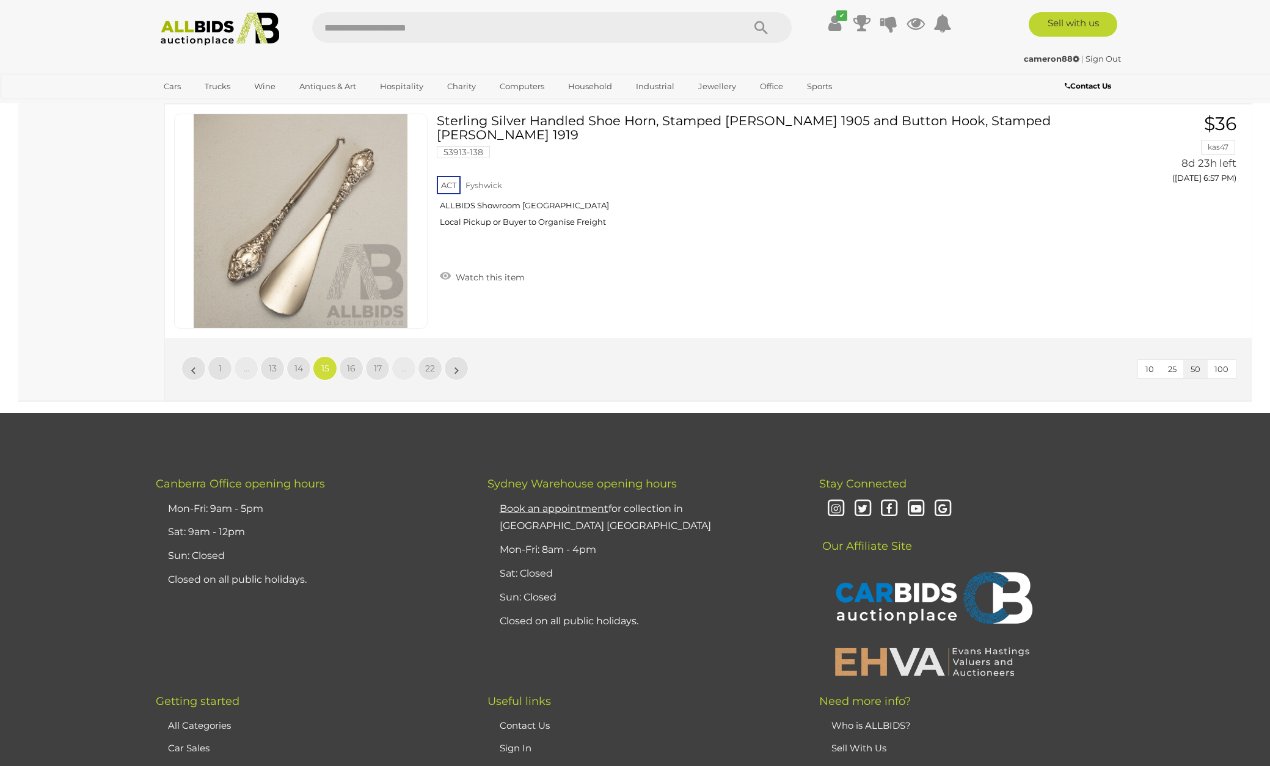
scroll to position [11774, 0]
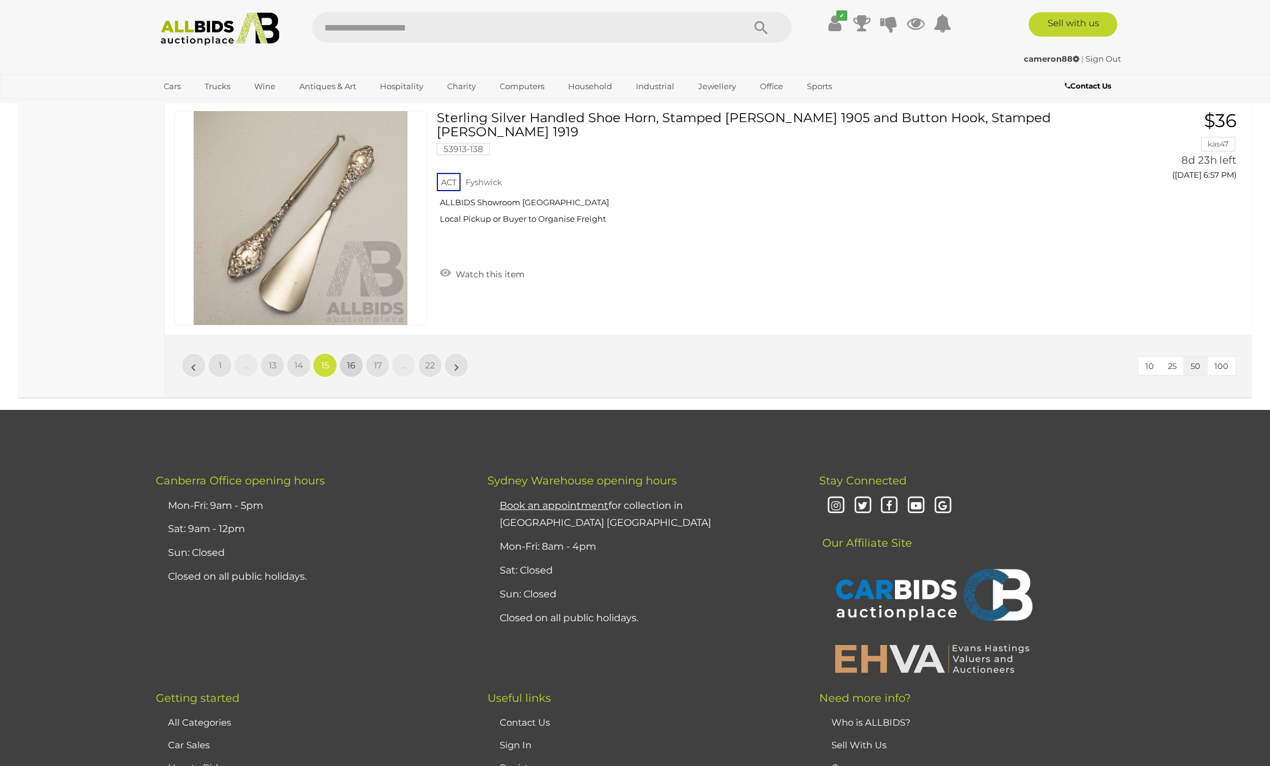
click at [357, 353] on link "16" at bounding box center [351, 365] width 24 height 24
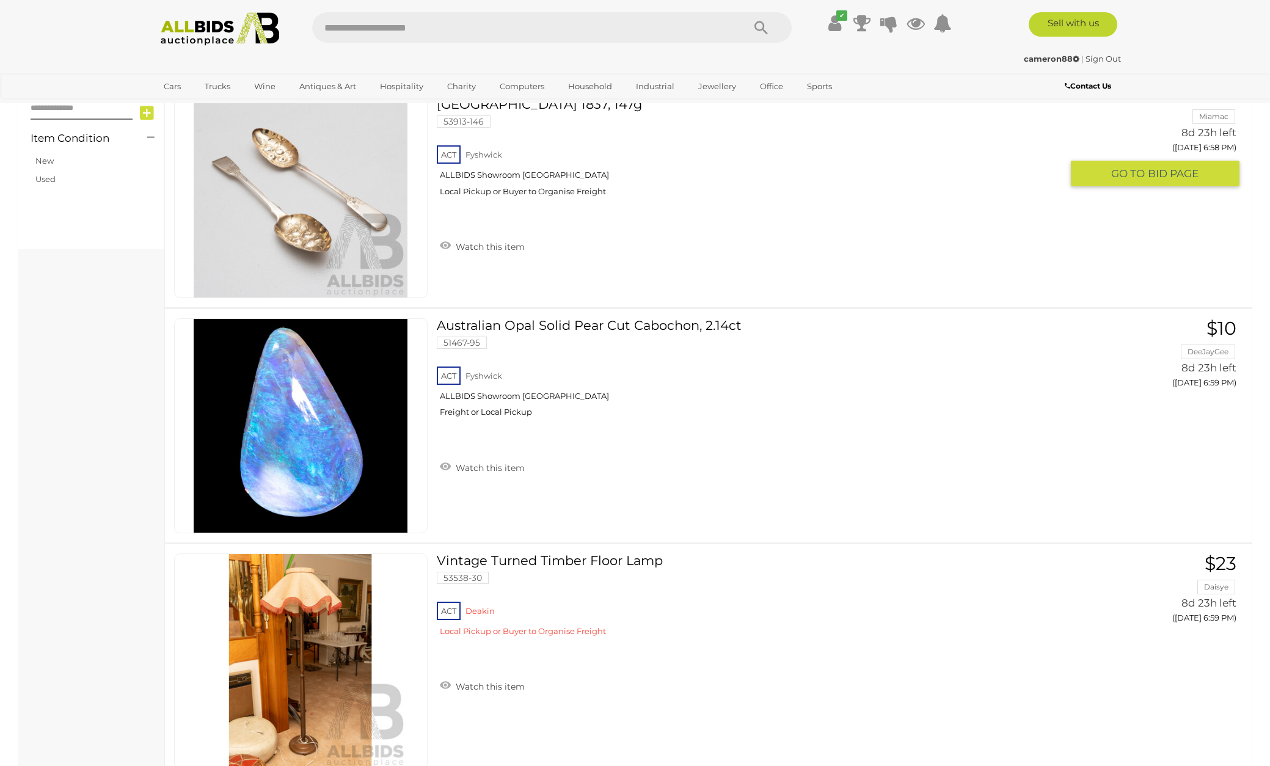
scroll to position [990, 0]
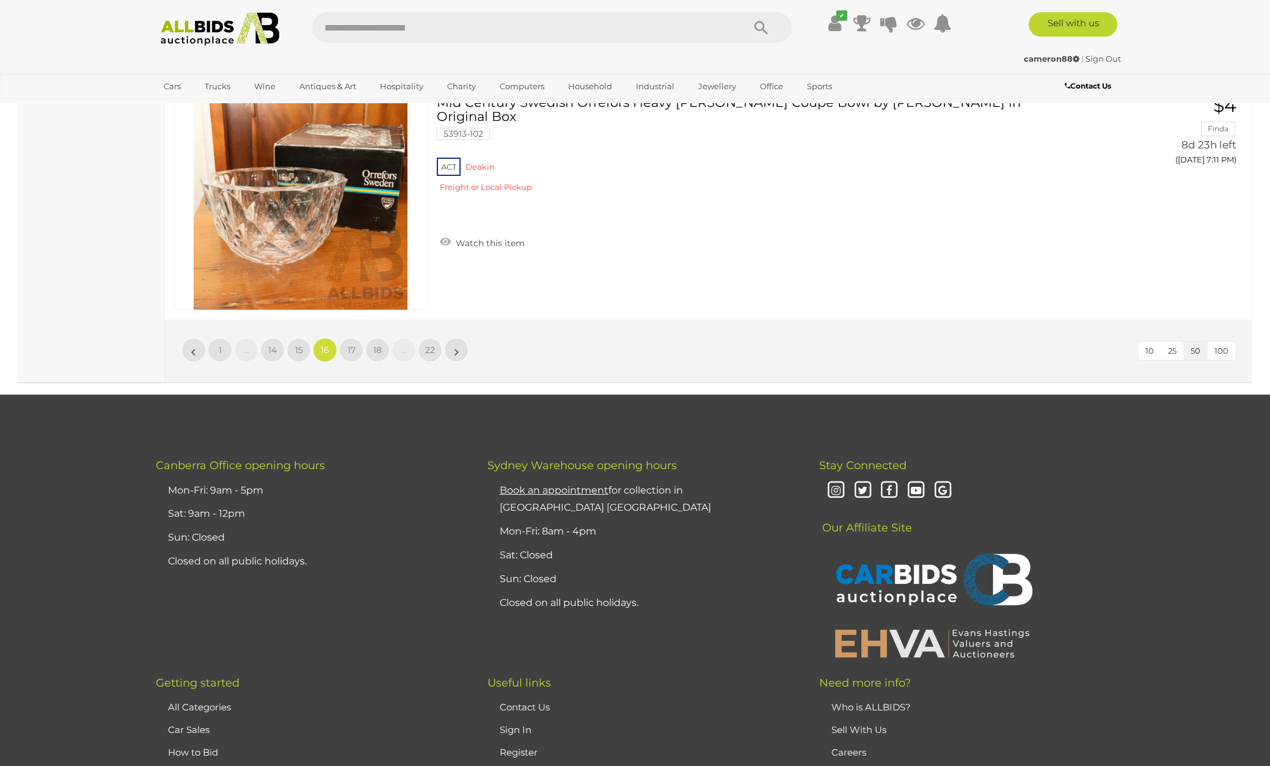
scroll to position [11796, 0]
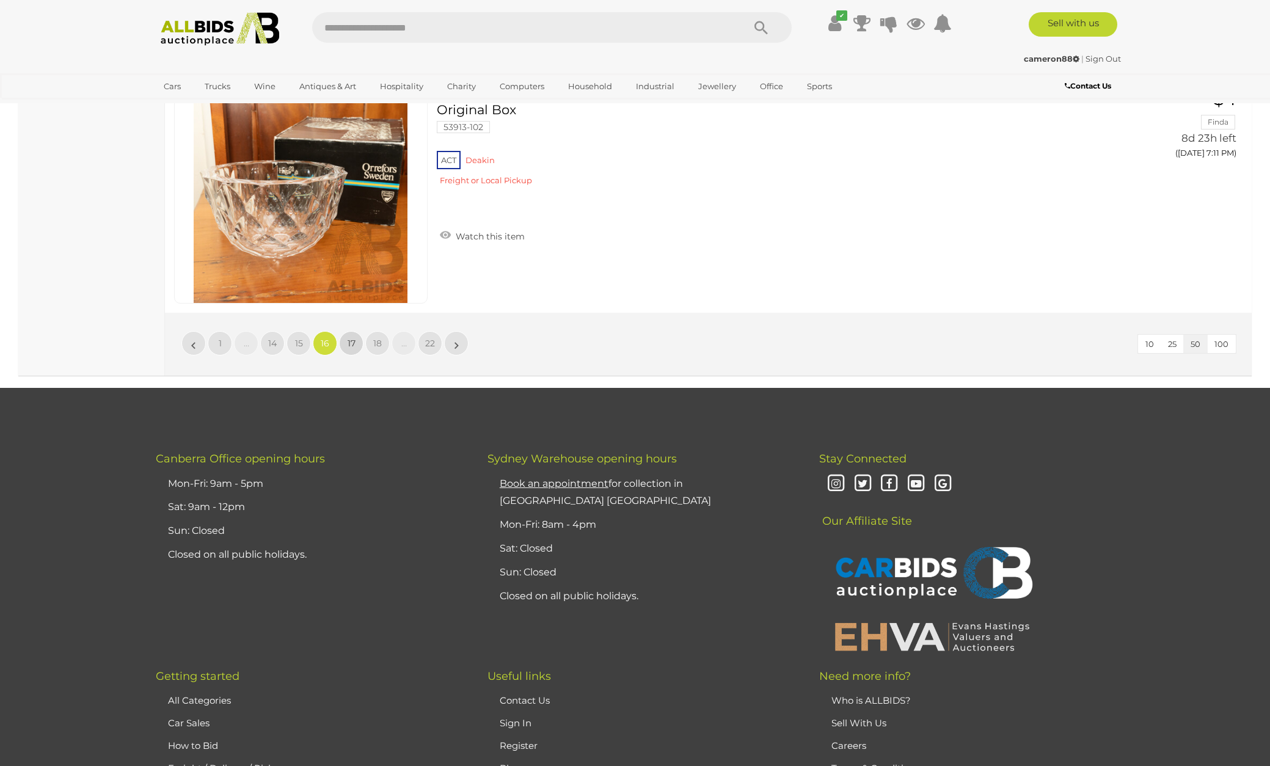
click at [353, 338] on span "17" at bounding box center [352, 343] width 8 height 11
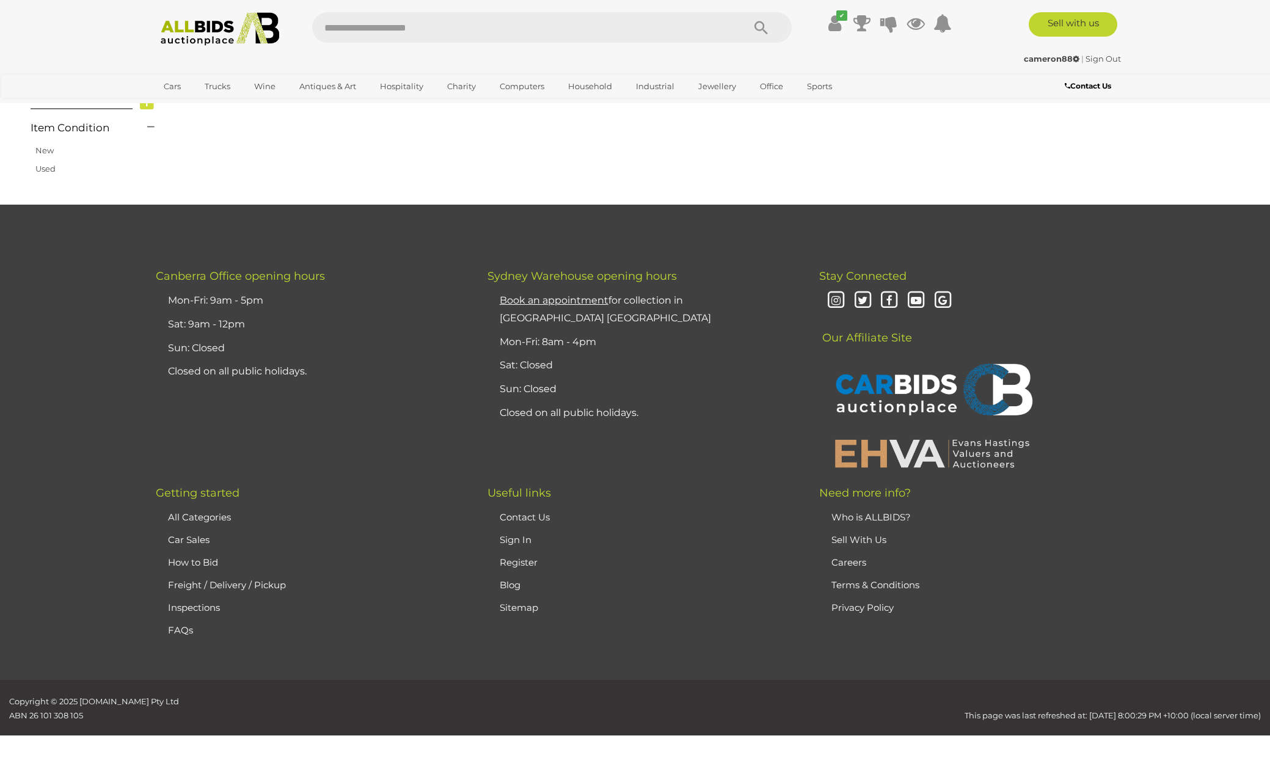
scroll to position [208, 0]
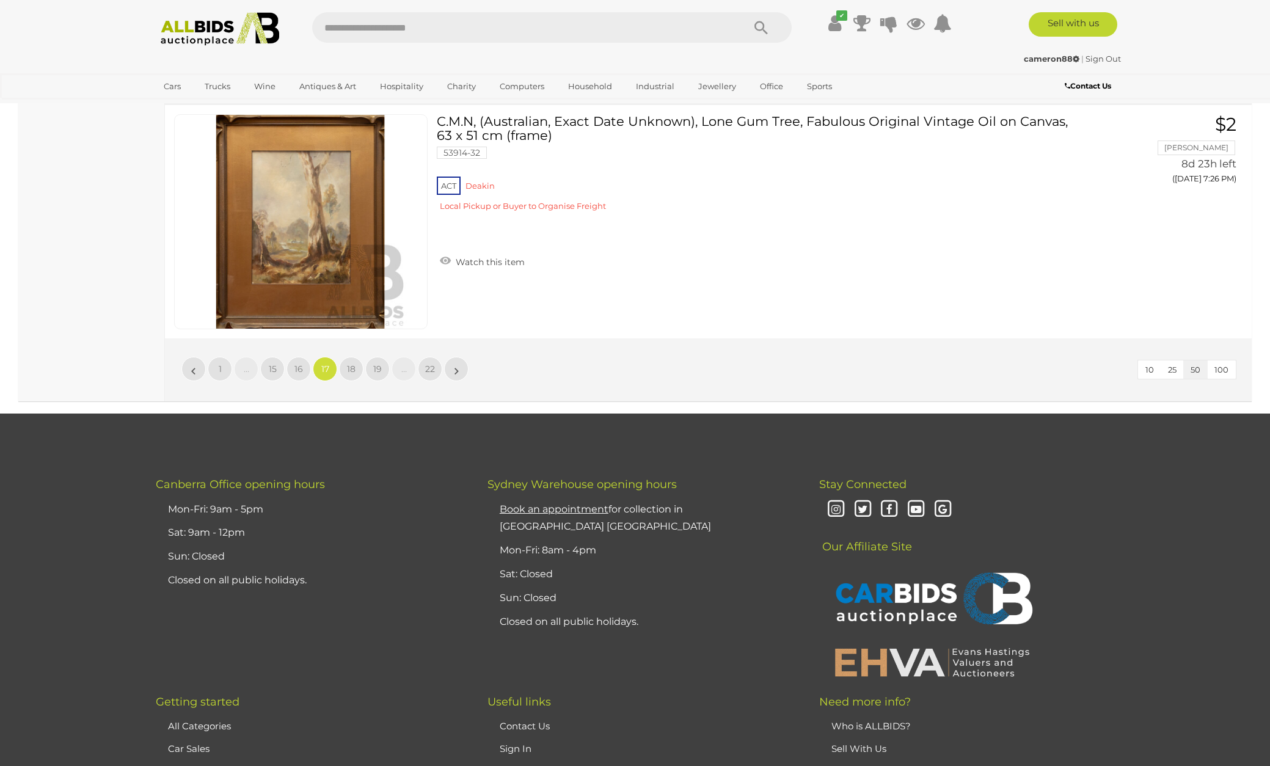
scroll to position [11772, 0]
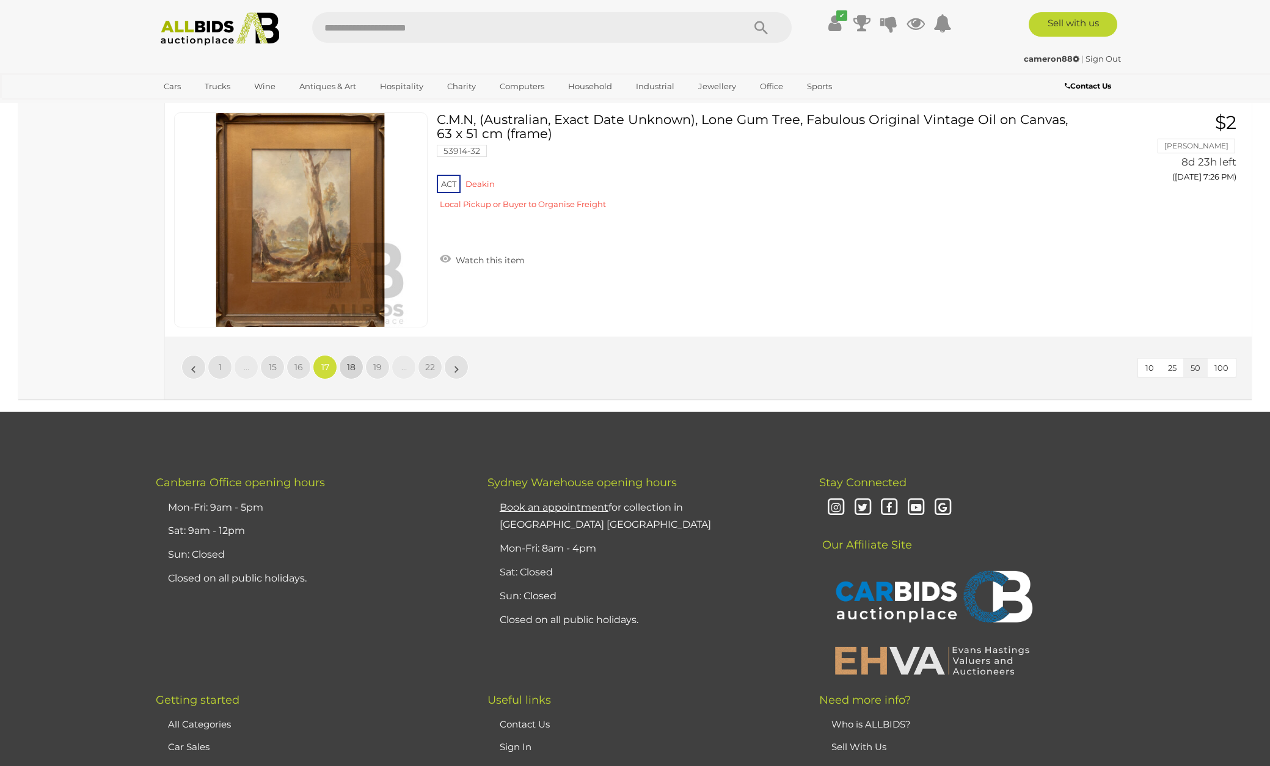
click at [351, 362] on span "18" at bounding box center [351, 367] width 9 height 11
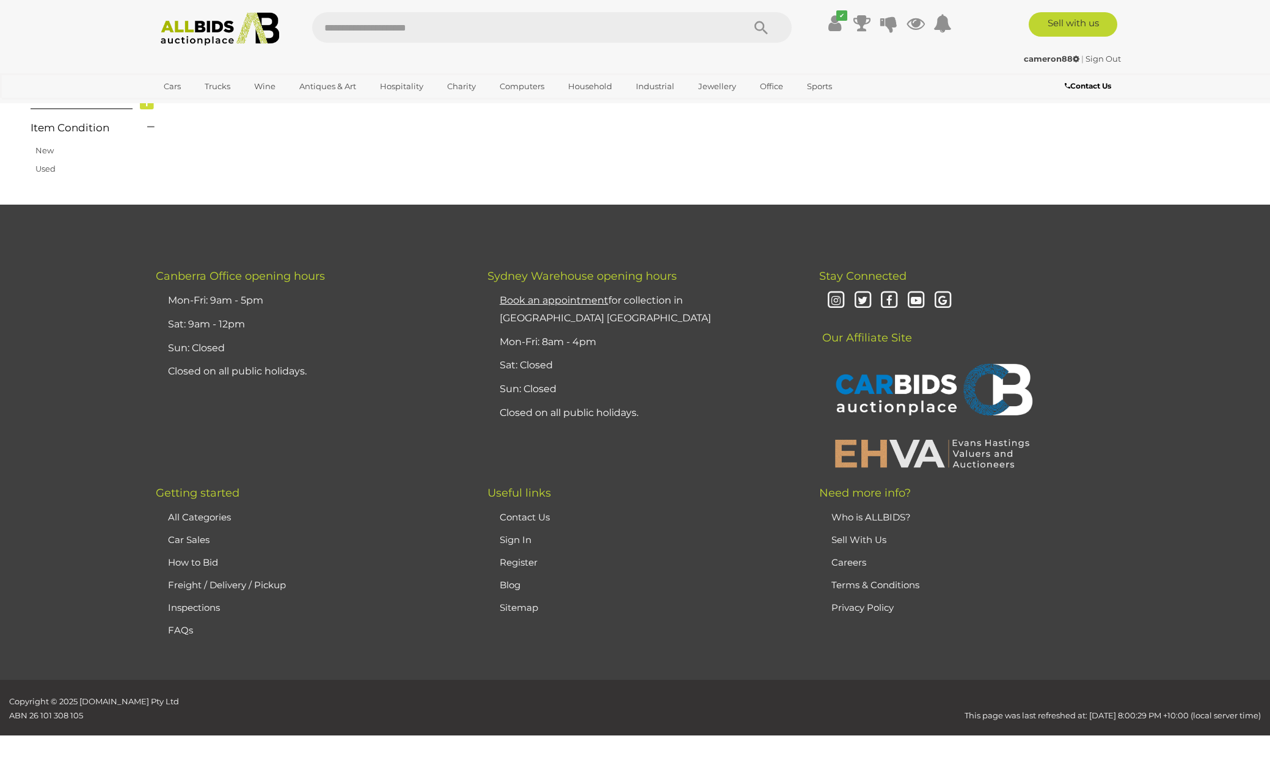
scroll to position [208, 0]
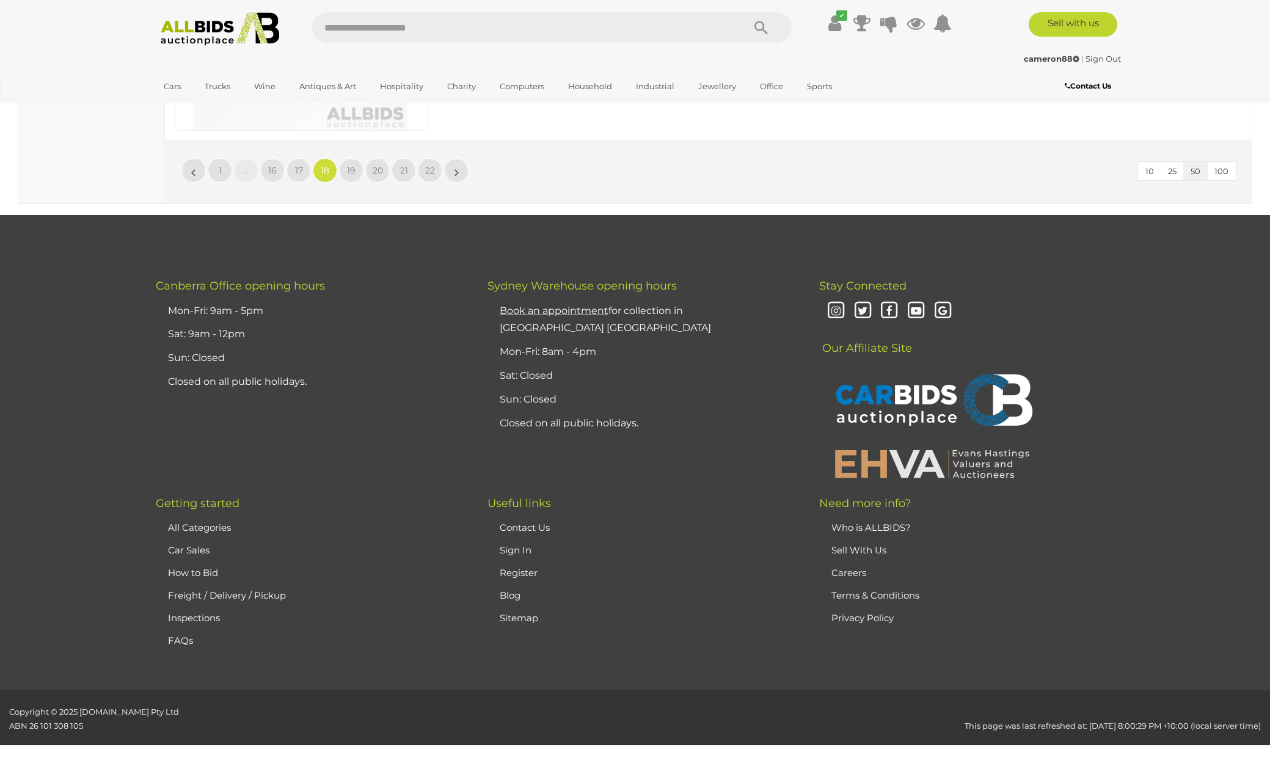
scroll to position [11960, 0]
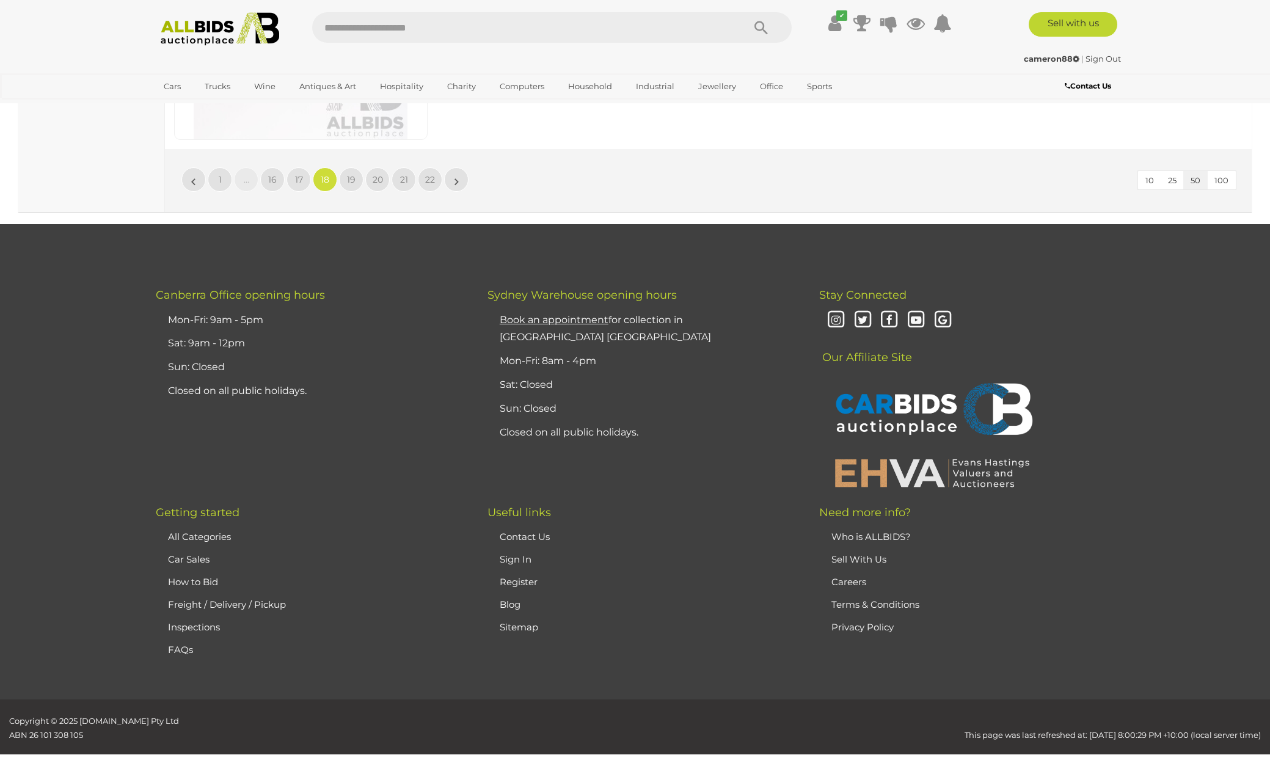
click at [349, 174] on span "19" at bounding box center [351, 179] width 9 height 11
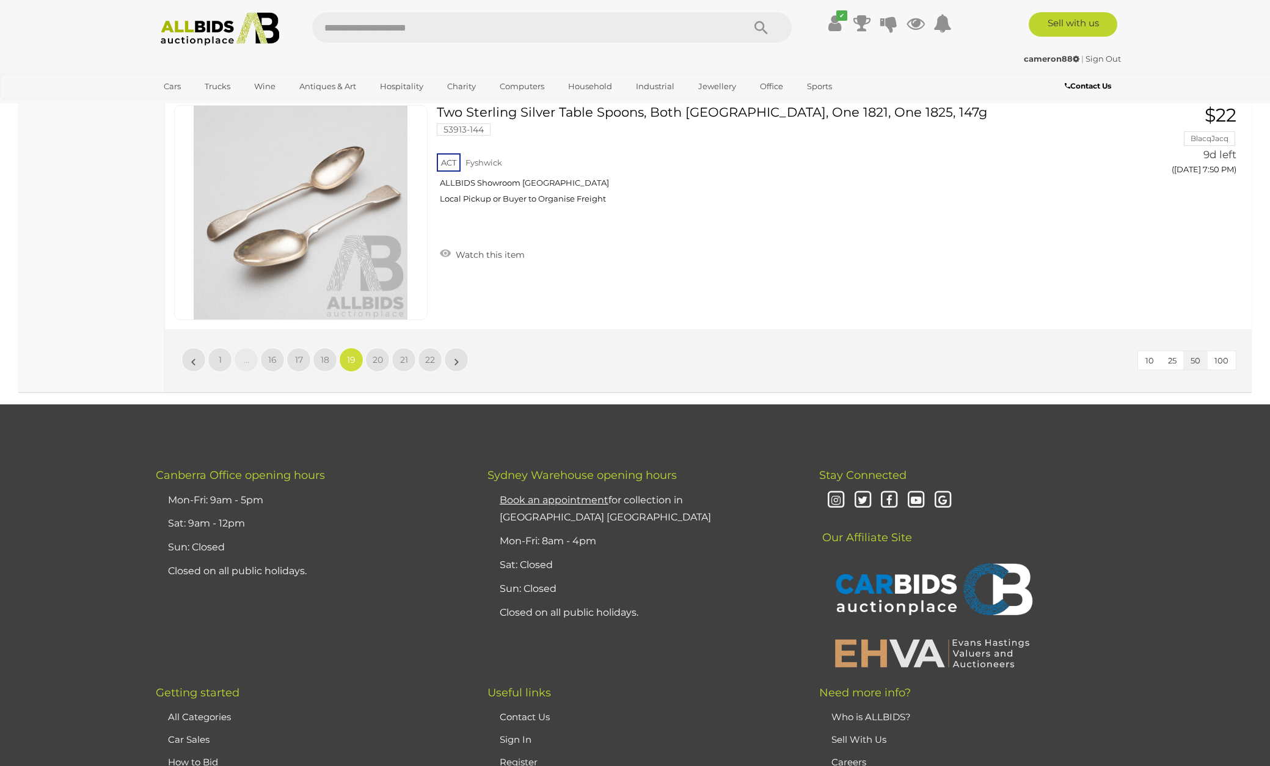
scroll to position [11781, 0]
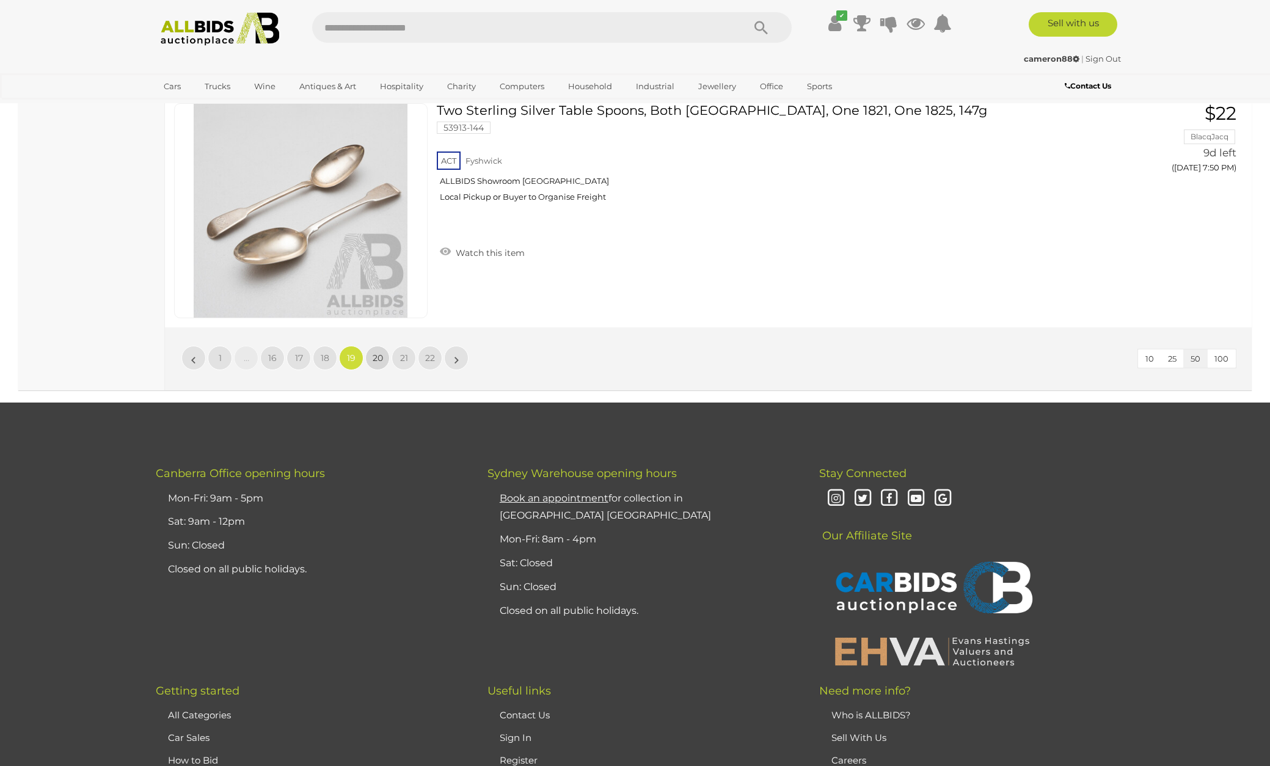
click at [378, 353] on span "20" at bounding box center [378, 358] width 10 height 11
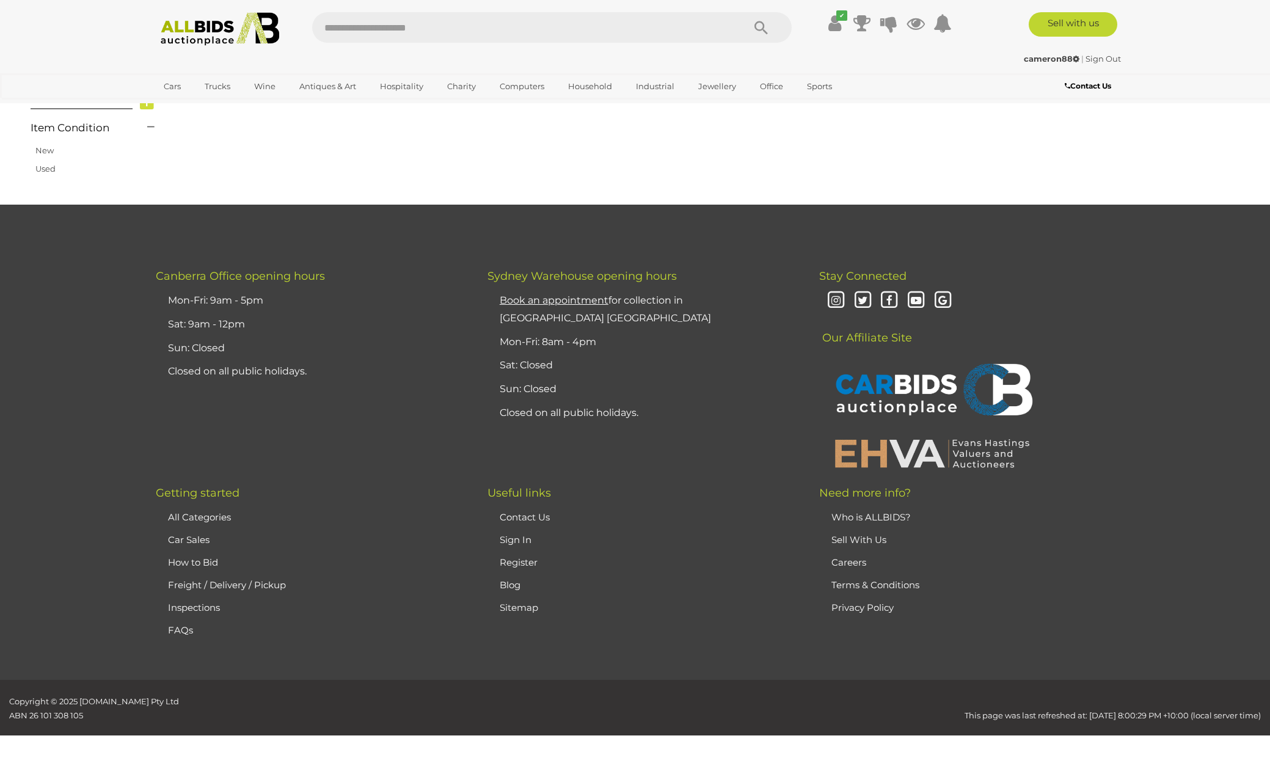
scroll to position [208, 0]
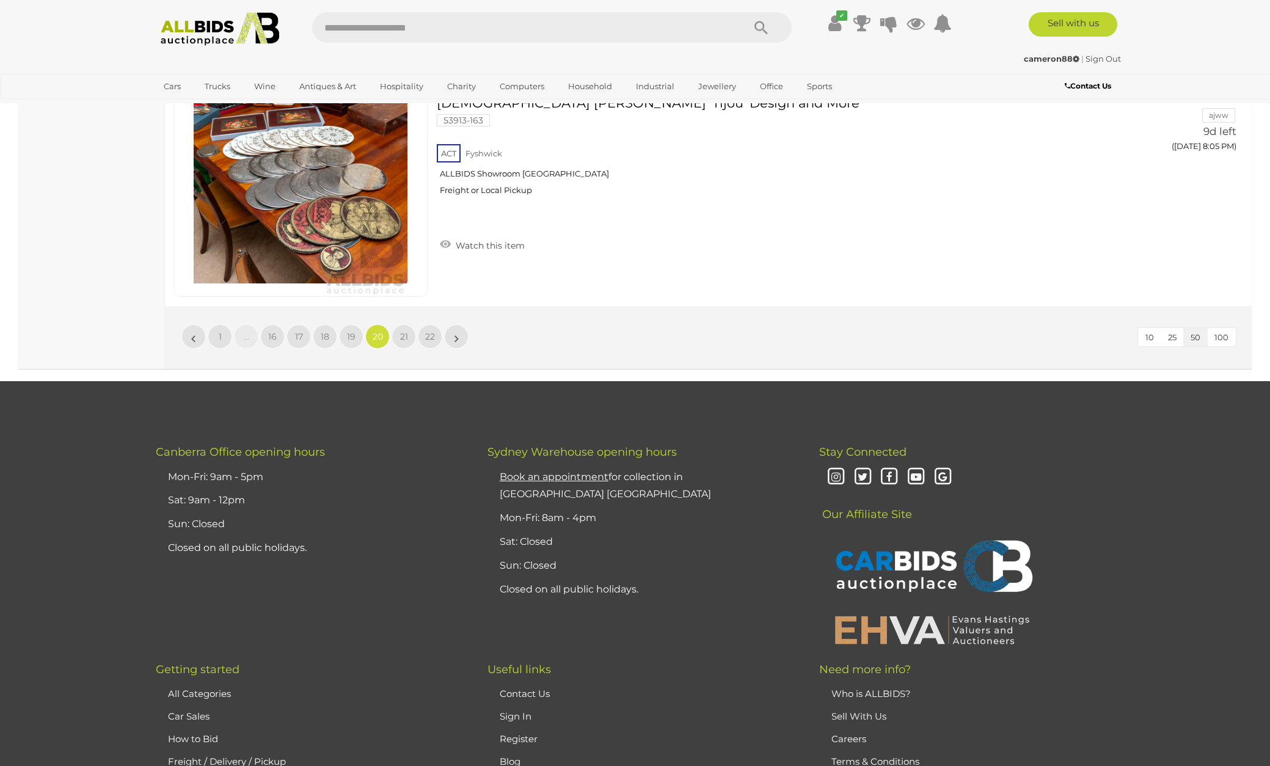
scroll to position [11804, 0]
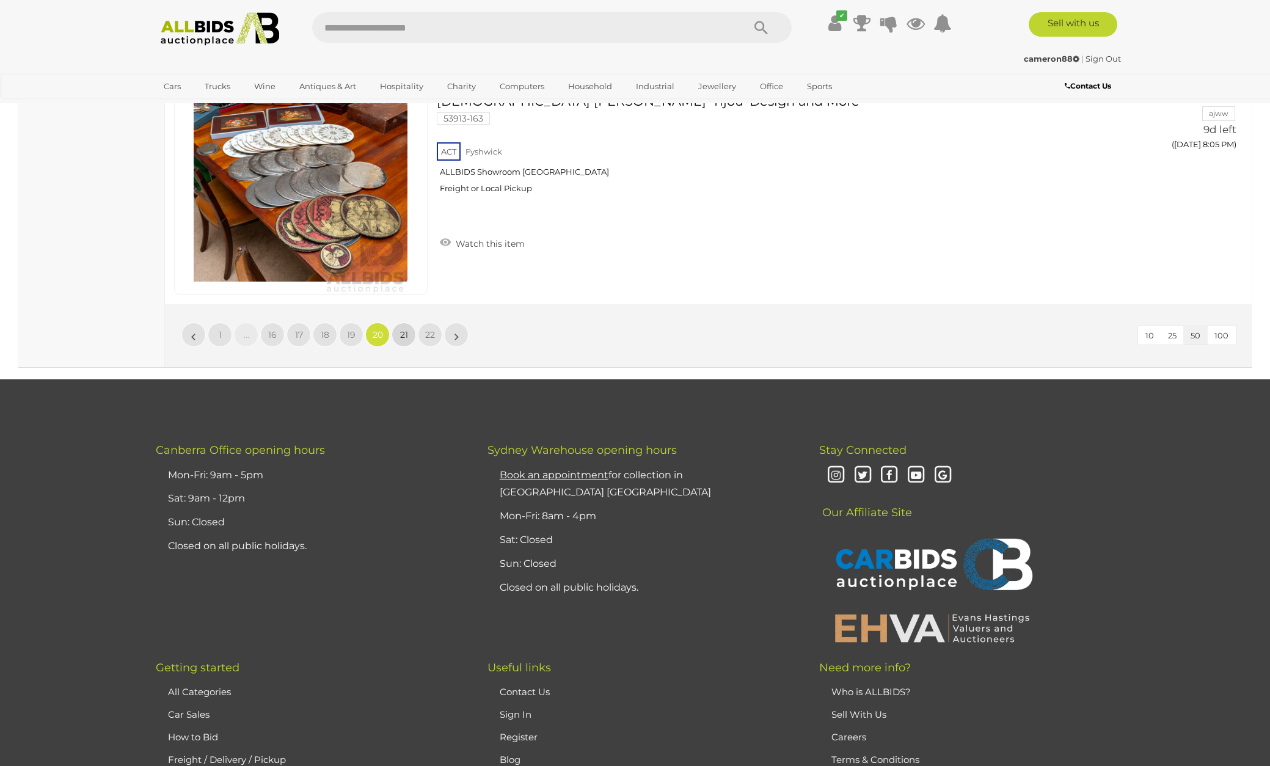
click at [409, 323] on link "21" at bounding box center [404, 335] width 24 height 24
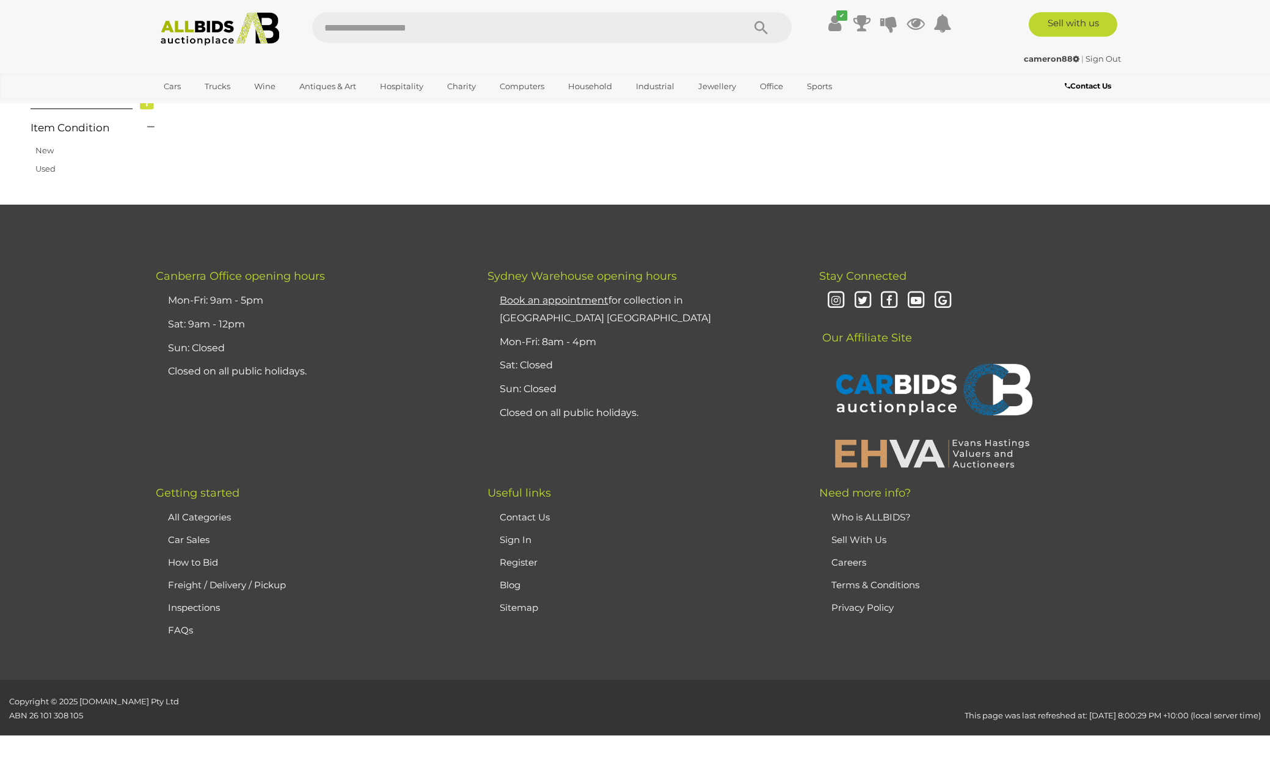
scroll to position [208, 0]
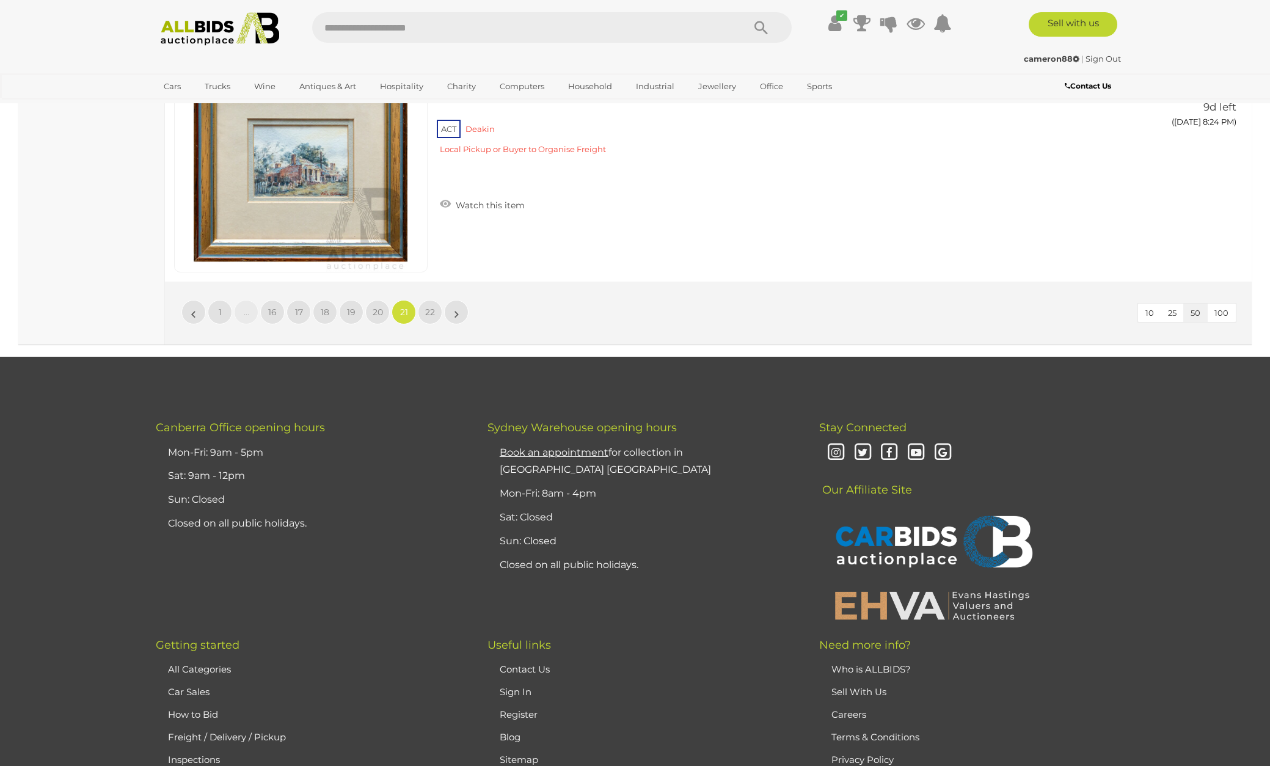
scroll to position [11830, 0]
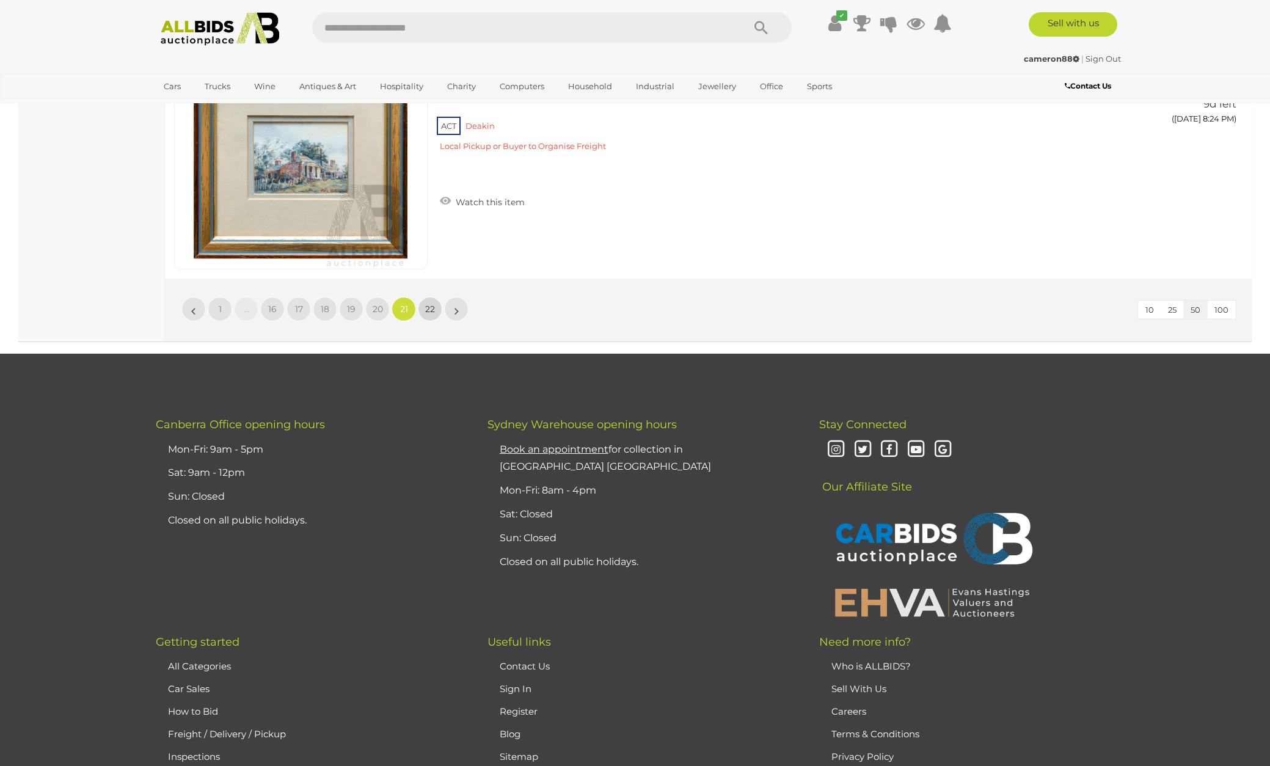
click at [436, 297] on link "22" at bounding box center [430, 309] width 24 height 24
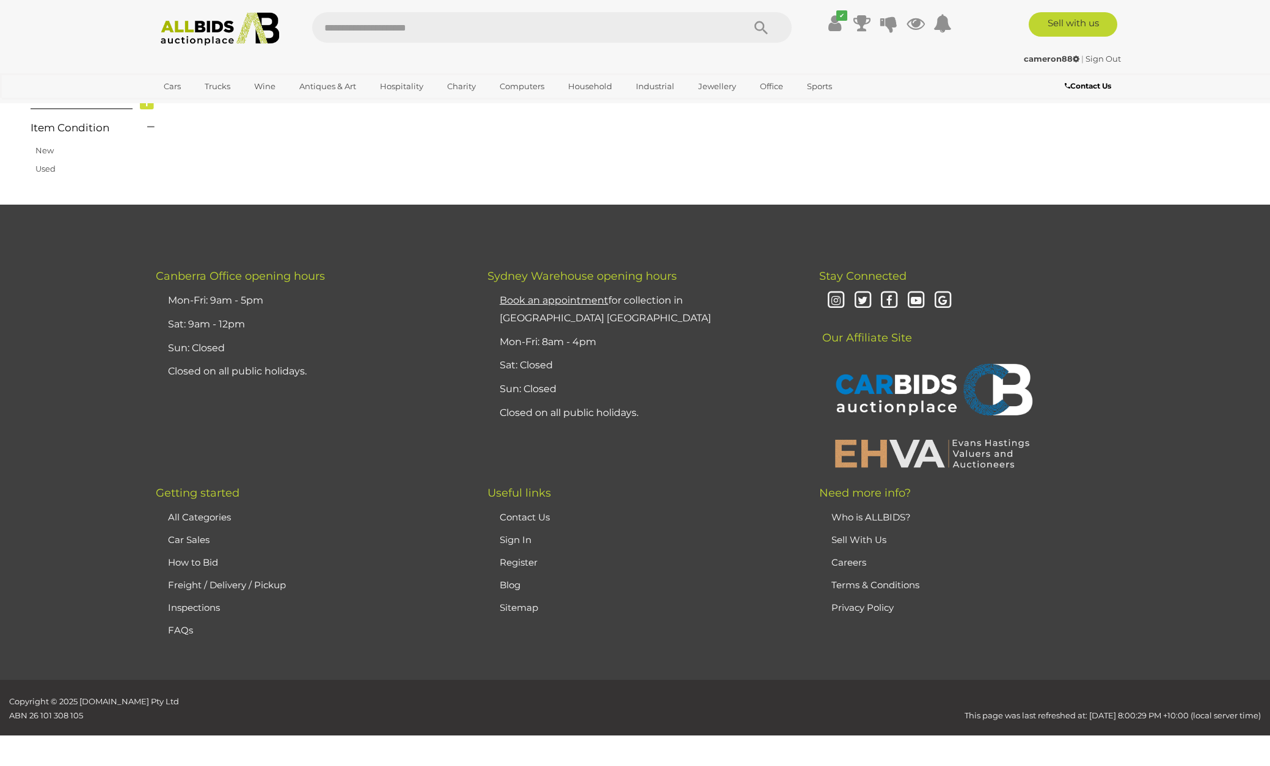
scroll to position [208, 0]
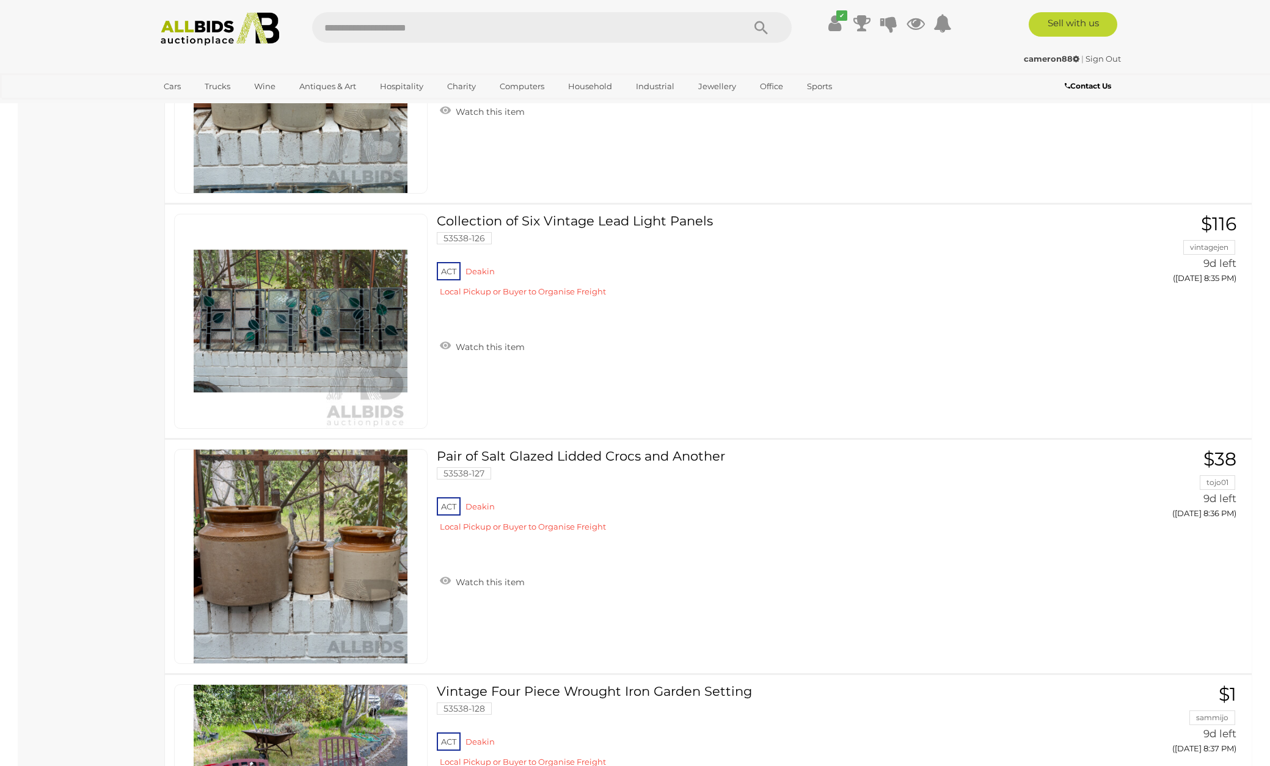
scroll to position [3917, 0]
